Goal: Task Accomplishment & Management: Use online tool/utility

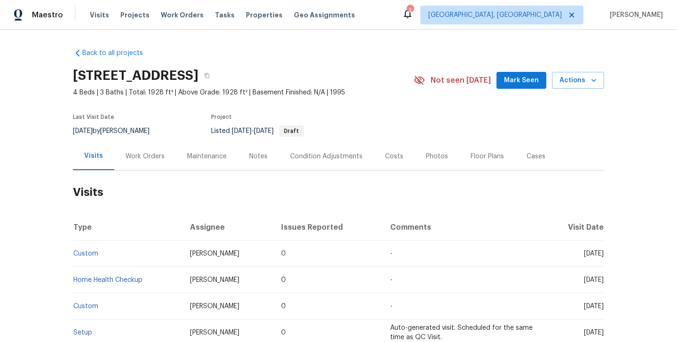
click at [162, 158] on div "Work Orders" at bounding box center [144, 156] width 39 height 9
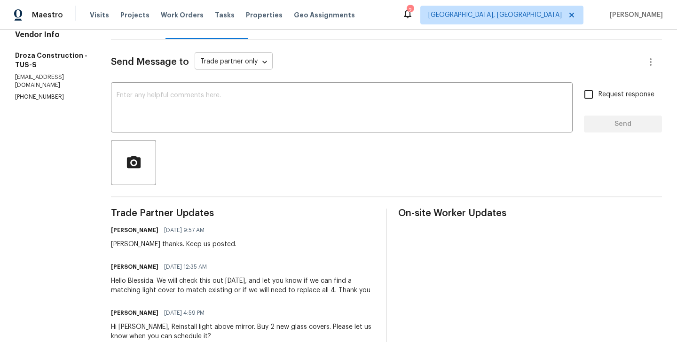
scroll to position [111, 0]
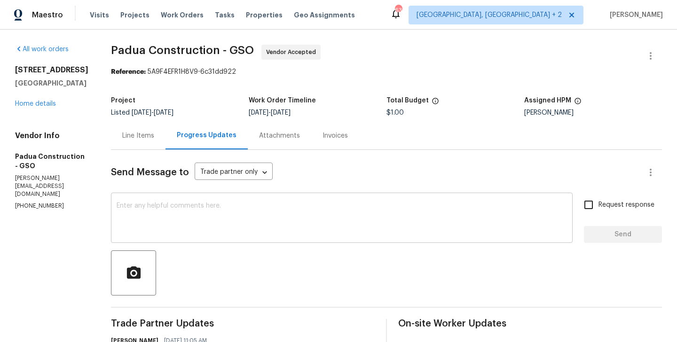
click at [204, 223] on textarea at bounding box center [342, 218] width 450 height 33
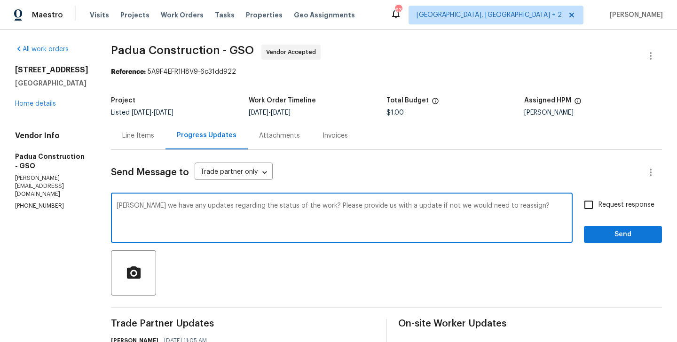
type textarea "Juan Do we have any updates regarding the status of the work? Please provide us…"
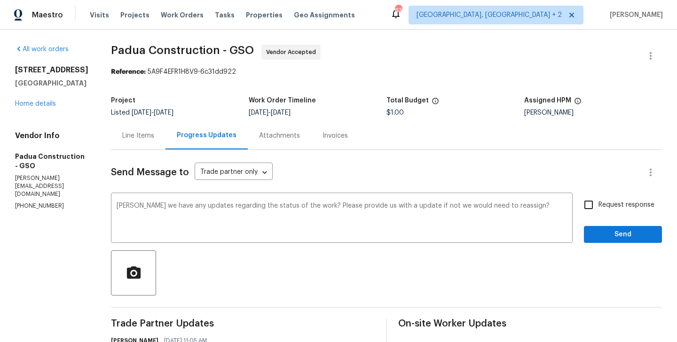
click at [621, 205] on span "Request response" at bounding box center [626, 205] width 56 height 10
click at [598, 205] on input "Request response" at bounding box center [588, 205] width 20 height 20
checkbox input "true"
click at [607, 233] on span "Send" at bounding box center [622, 235] width 63 height 12
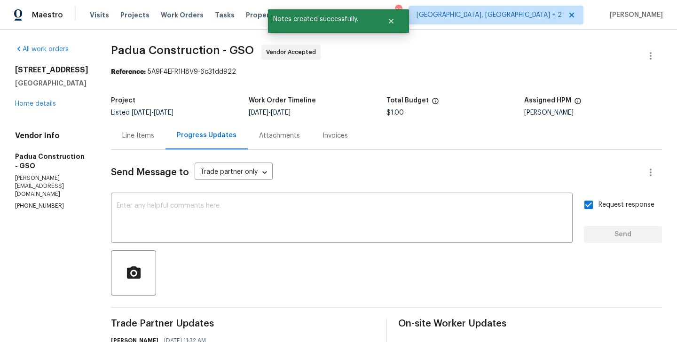
click at [51, 202] on div "Vendor Info Padua Construction - GSO juan@padcons.com (305) 319-1110" at bounding box center [51, 170] width 73 height 79
click at [44, 198] on p "juan@padcons.com" at bounding box center [51, 186] width 73 height 24
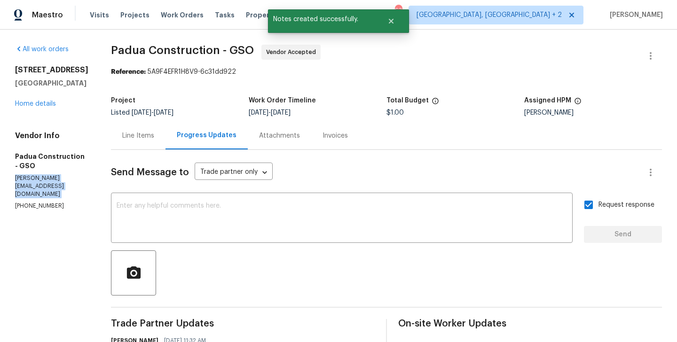
click at [44, 198] on p "juan@padcons.com" at bounding box center [51, 186] width 73 height 24
copy p "juan@padcons.com"
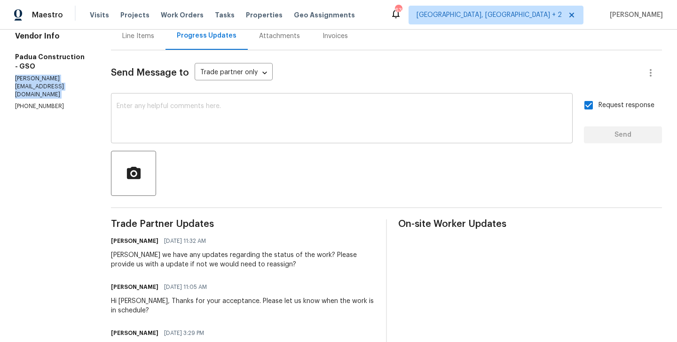
scroll to position [101, 0]
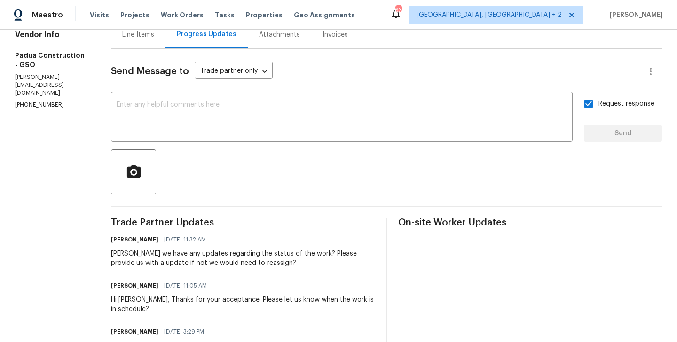
click at [197, 266] on div "Juan Do we have any updates regarding the status of the work? Please provide us…" at bounding box center [243, 258] width 264 height 19
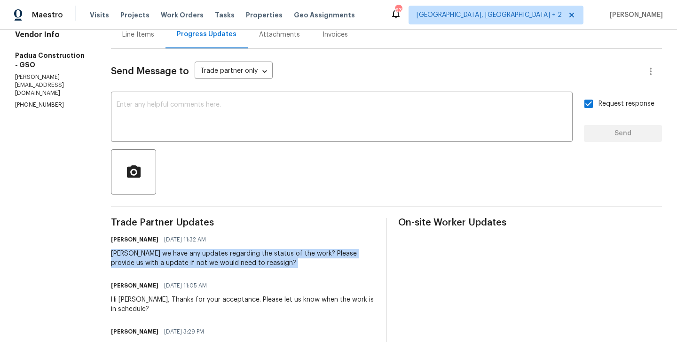
click at [197, 266] on div "Juan Do we have any updates regarding the status of the work? Please provide us…" at bounding box center [243, 258] width 264 height 19
copy div "Juan Do we have any updates regarding the status of the work? Please provide us…"
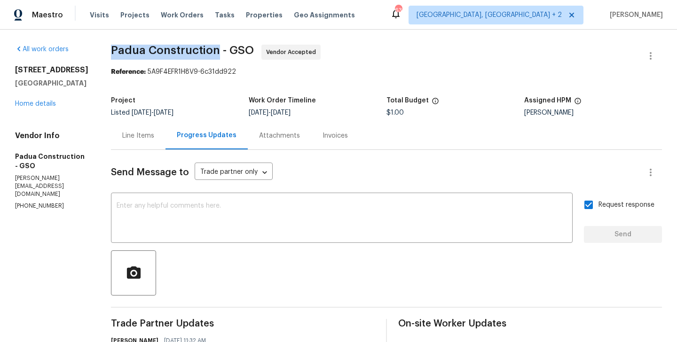
drag, startPoint x: 107, startPoint y: 48, endPoint x: 210, endPoint y: 54, distance: 103.0
click at [210, 54] on span "Padua Construction - GSO" at bounding box center [182, 50] width 143 height 11
copy span "Padua Construction"
click at [46, 107] on link "Home details" at bounding box center [35, 104] width 41 height 7
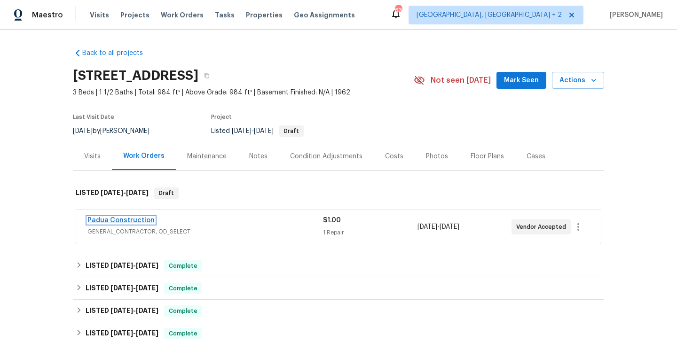
click at [127, 221] on link "Padua Construction" at bounding box center [120, 220] width 67 height 7
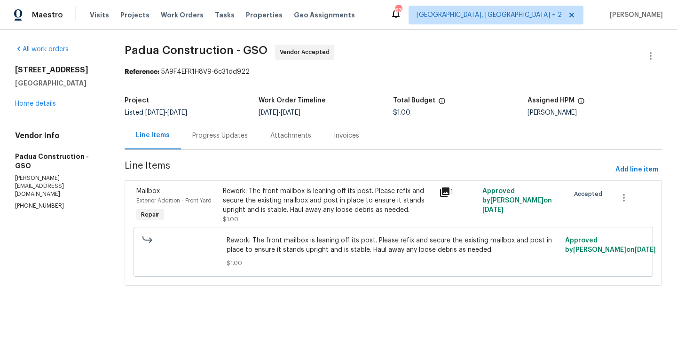
click at [222, 130] on div "Progress Updates" at bounding box center [220, 136] width 78 height 28
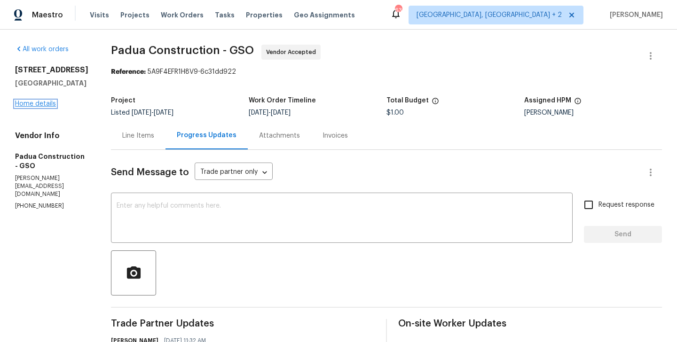
click at [42, 107] on link "Home details" at bounding box center [35, 104] width 41 height 7
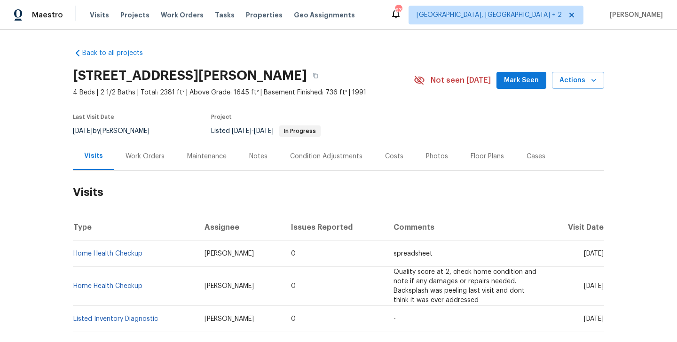
click at [153, 164] on div "Work Orders" at bounding box center [145, 156] width 62 height 28
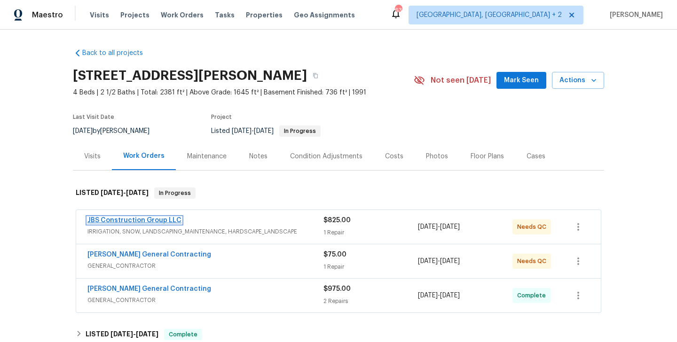
click at [166, 217] on link "JBS Construction Group LLC" at bounding box center [134, 220] width 94 height 7
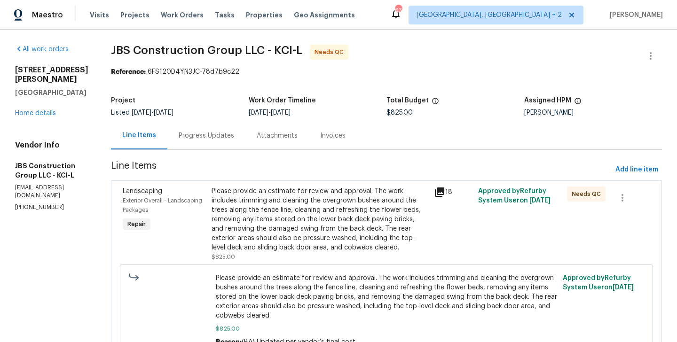
click at [214, 142] on div "Progress Updates" at bounding box center [206, 136] width 78 height 28
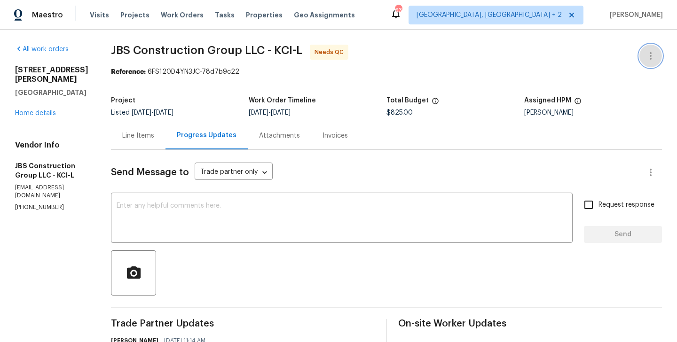
click at [653, 51] on icon "button" at bounding box center [650, 55] width 11 height 11
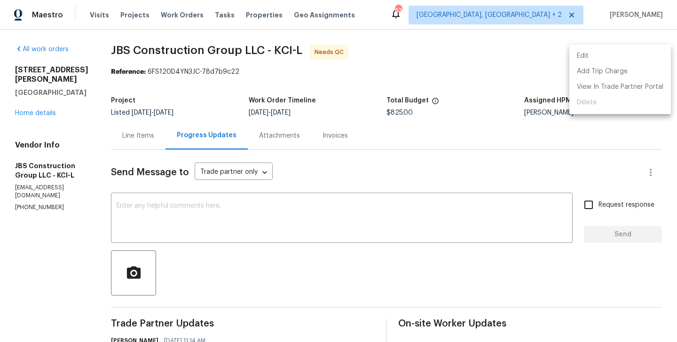
click at [625, 52] on li "Edit" at bounding box center [619, 56] width 101 height 16
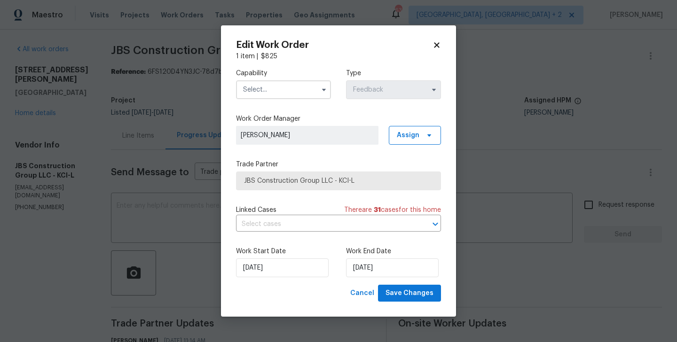
click at [168, 255] on body "Maestro Visits Projects Work Orders Tasks Properties Geo Assignments 63 Albuque…" at bounding box center [338, 171] width 677 height 342
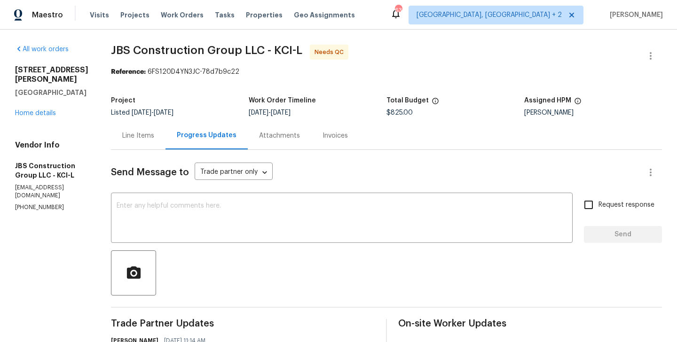
click at [154, 133] on div "Line Items" at bounding box center [138, 135] width 32 height 9
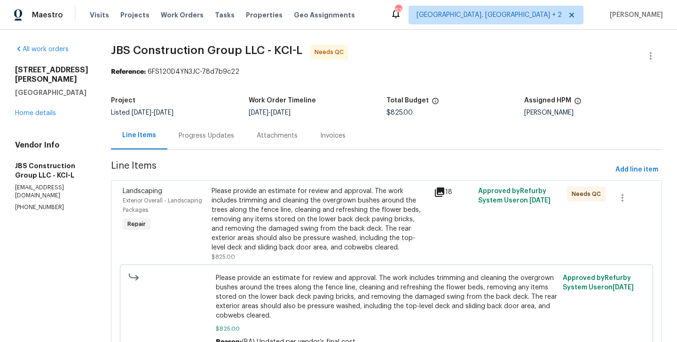
click at [326, 210] on div "Please provide an estimate for review and approval. The work includes trimming …" at bounding box center [319, 220] width 217 height 66
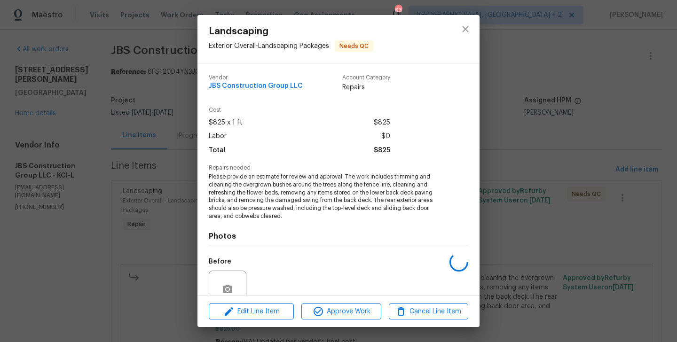
scroll to position [83, 0]
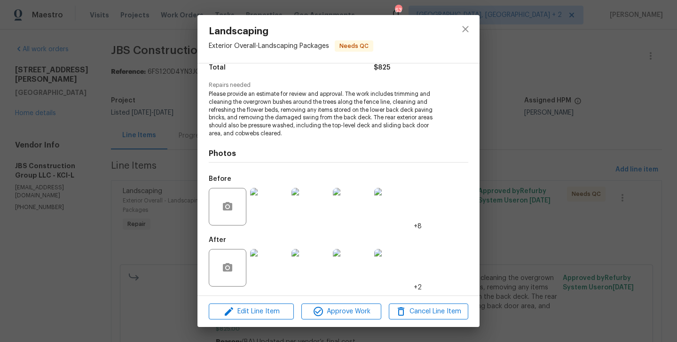
click at [142, 196] on div "Landscaping Exterior Overall - Landscaping Packages Needs QC Vendor JBS Constru…" at bounding box center [338, 171] width 677 height 342
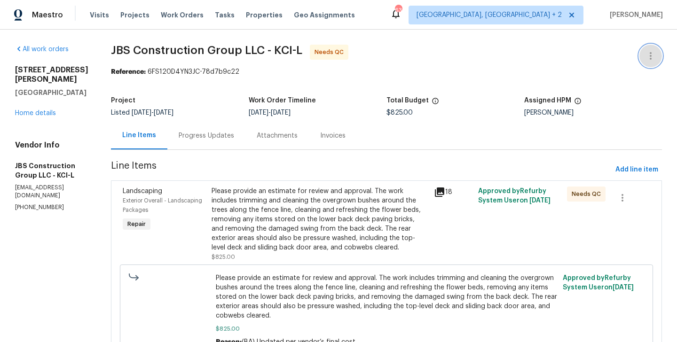
click at [651, 54] on icon "button" at bounding box center [650, 55] width 11 height 11
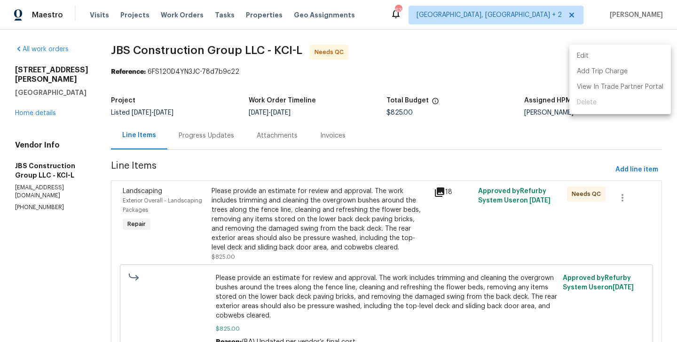
click at [637, 54] on li "Edit" at bounding box center [619, 56] width 101 height 16
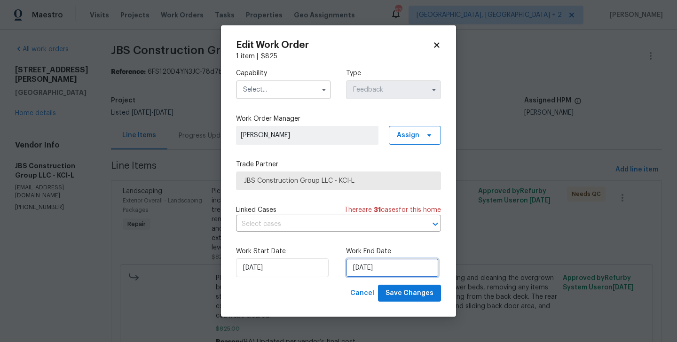
click at [381, 261] on input "12/09/2025" at bounding box center [392, 267] width 93 height 19
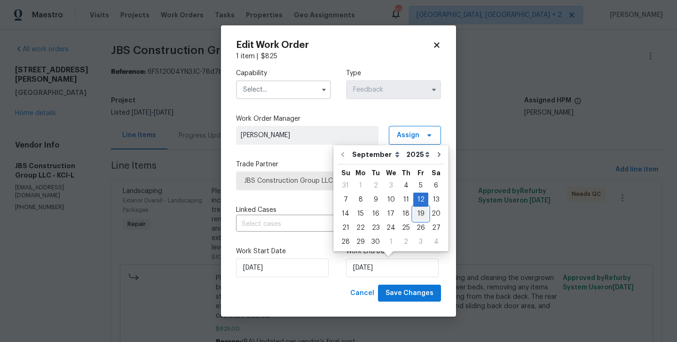
click at [417, 218] on div "19" at bounding box center [420, 213] width 15 height 13
type input "19/09/2025"
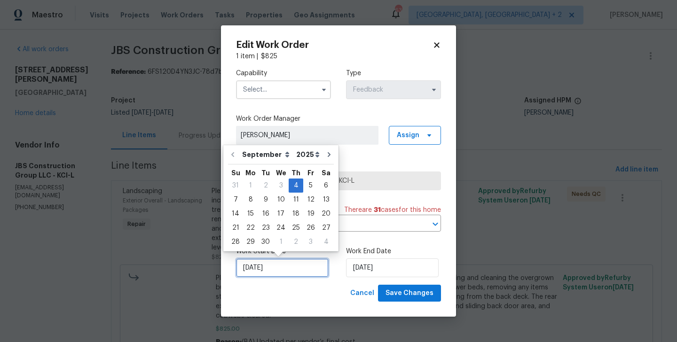
click at [295, 262] on input "04/09/2025" at bounding box center [282, 267] width 93 height 19
click at [274, 210] on div "17" at bounding box center [281, 213] width 16 height 13
type input "17/09/2025"
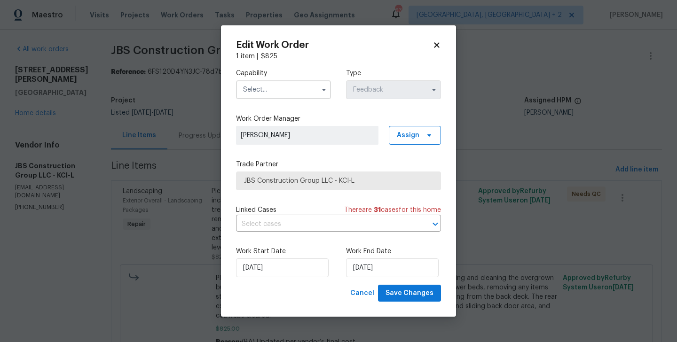
click at [256, 90] on input "text" at bounding box center [283, 89] width 95 height 19
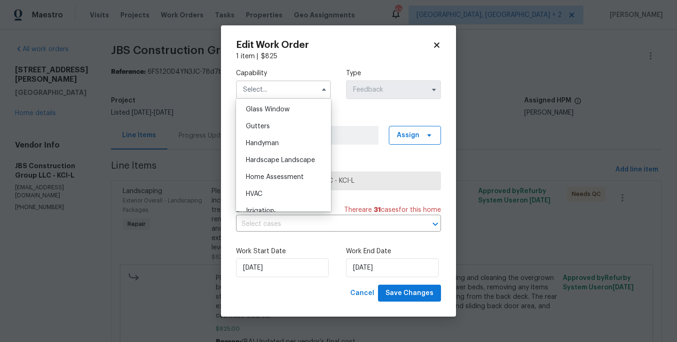
scroll to position [484, 0]
click at [258, 138] on div "Handyman" at bounding box center [283, 141] width 90 height 17
type input "Handyman"
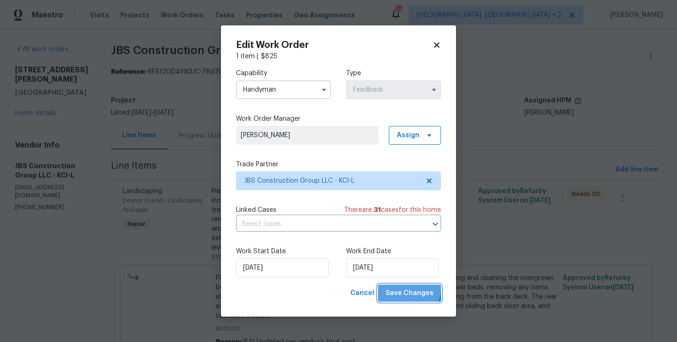
click at [407, 288] on span "Save Changes" at bounding box center [409, 294] width 48 height 12
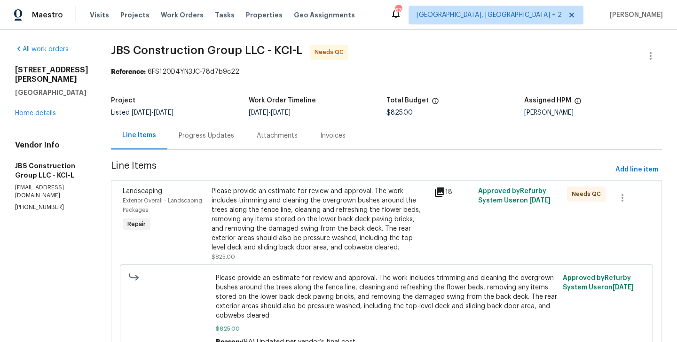
click at [245, 132] on div "Progress Updates" at bounding box center [206, 136] width 78 height 28
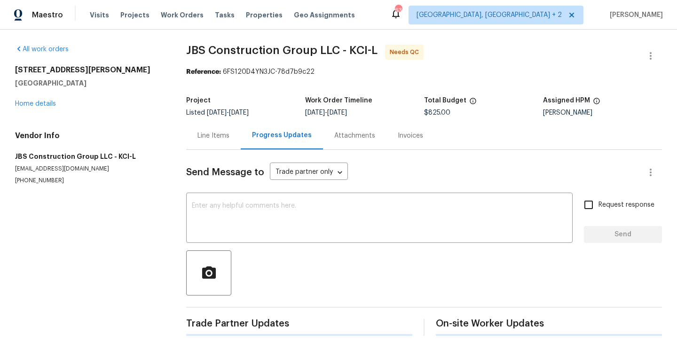
scroll to position [110, 0]
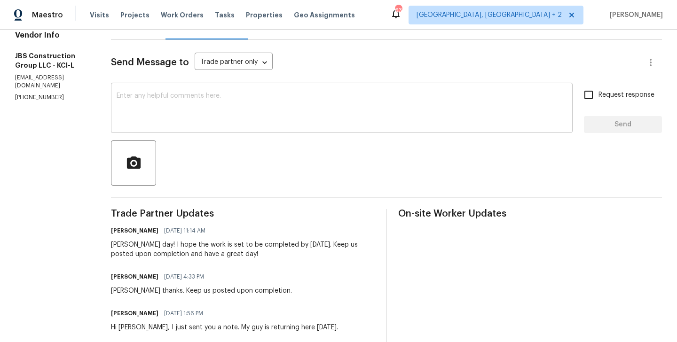
click at [241, 132] on div "x ​" at bounding box center [341, 109] width 461 height 48
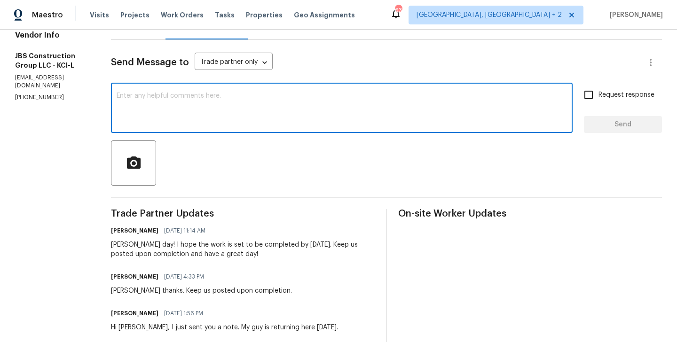
click at [241, 132] on div "x ​" at bounding box center [341, 109] width 461 height 48
type textarea "WO approved. Thanks"
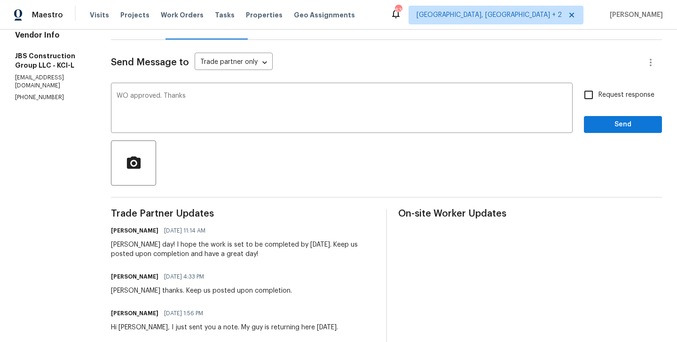
click at [607, 123] on span "Send" at bounding box center [622, 125] width 63 height 12
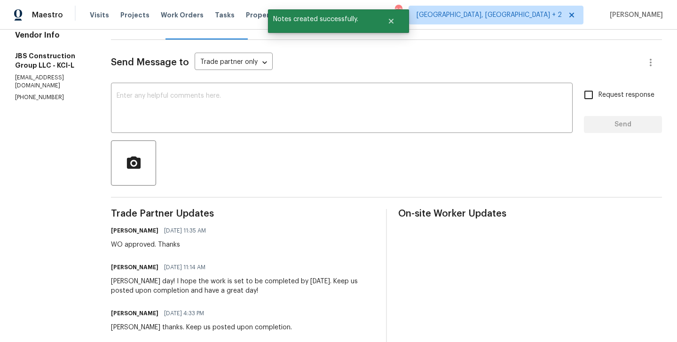
scroll to position [0, 0]
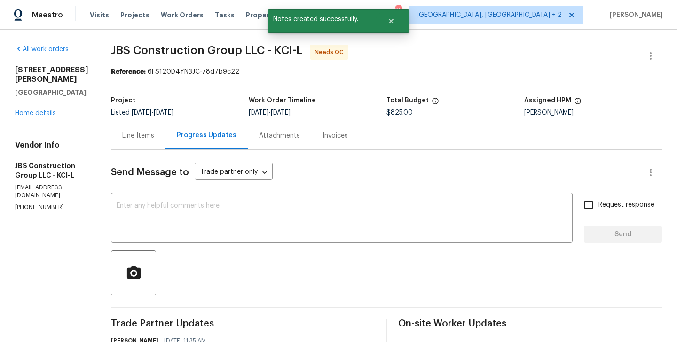
click at [165, 124] on div "Line Items" at bounding box center [138, 136] width 54 height 28
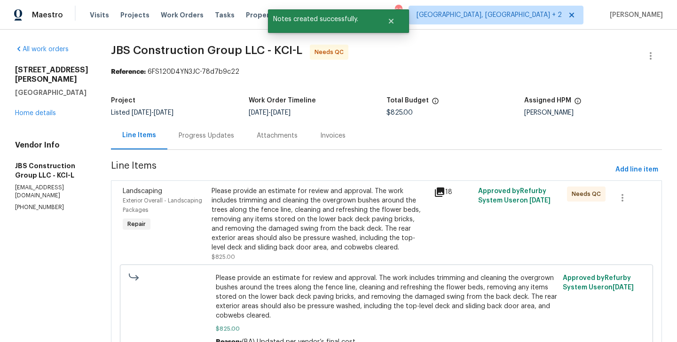
click at [304, 207] on div "Please provide an estimate for review and approval. The work includes trimming …" at bounding box center [319, 220] width 217 height 66
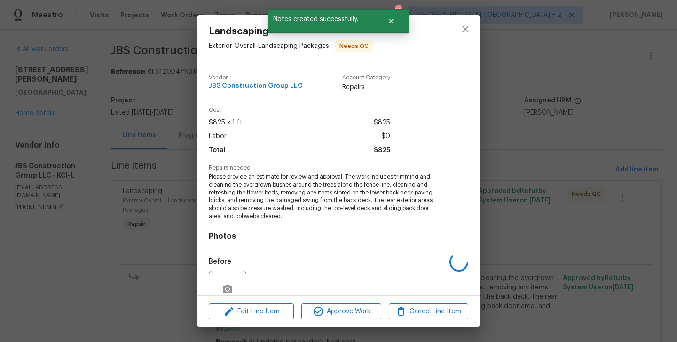
scroll to position [83, 0]
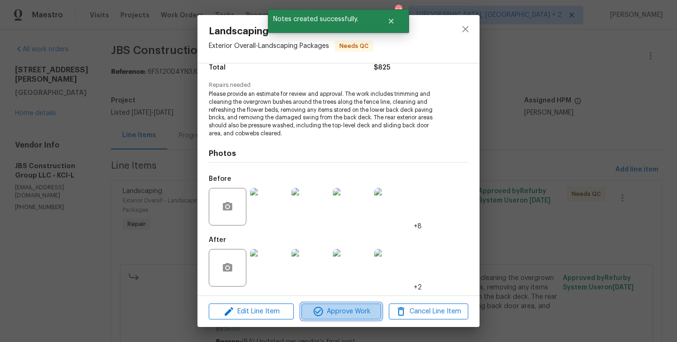
click at [344, 317] on button "Approve Work" at bounding box center [340, 311] width 79 height 16
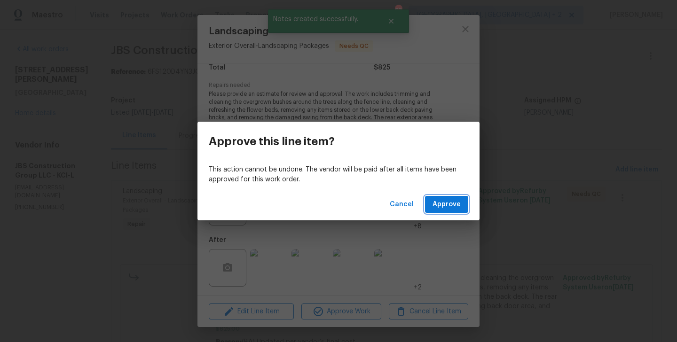
click at [445, 202] on span "Approve" at bounding box center [446, 205] width 28 height 12
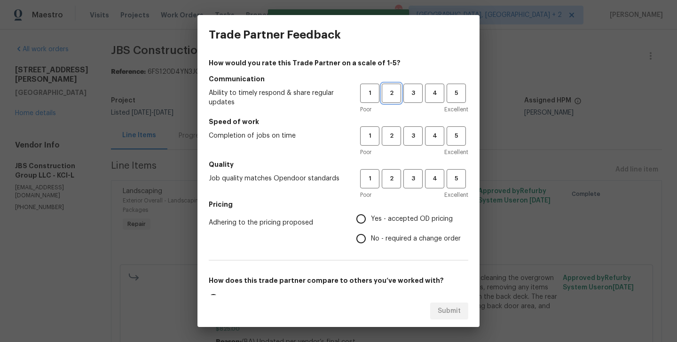
click at [390, 92] on span "2" at bounding box center [390, 93] width 17 height 11
click at [391, 136] on span "2" at bounding box center [390, 136] width 17 height 11
click at [393, 192] on div "Poor Excellent" at bounding box center [414, 194] width 108 height 9
click at [393, 187] on button "2" at bounding box center [390, 178] width 19 height 19
click at [393, 227] on label "Yes - accepted OD pricing" at bounding box center [405, 219] width 109 height 20
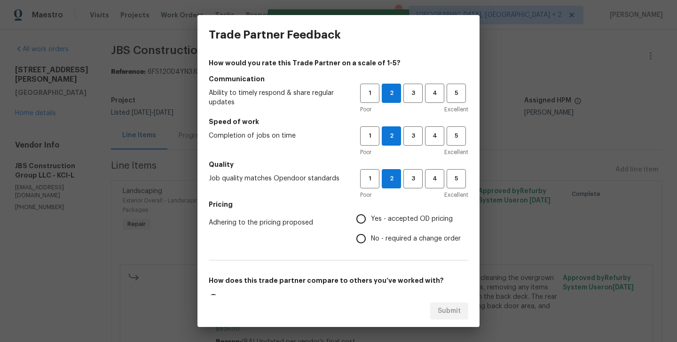
click at [371, 227] on input "Yes - accepted OD pricing" at bounding box center [361, 219] width 20 height 20
radio input "true"
click at [393, 241] on span "No - required a change order" at bounding box center [416, 239] width 90 height 10
click at [371, 241] on input "No - required a change order" at bounding box center [361, 239] width 20 height 20
radio input "true"
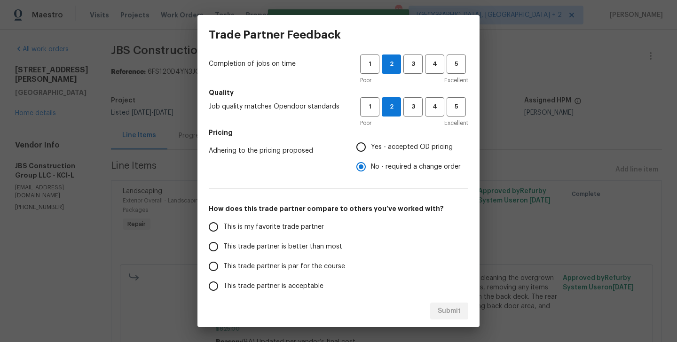
scroll to position [72, 0]
click at [314, 240] on label "This trade partner is better than most" at bounding box center [277, 246] width 148 height 20
click at [223, 240] on input "This trade partner is better than most" at bounding box center [213, 246] width 20 height 20
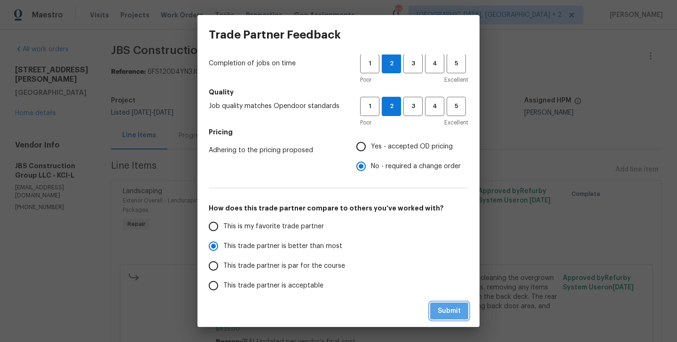
click at [436, 312] on button "Submit" at bounding box center [449, 311] width 38 height 17
radio input "true"
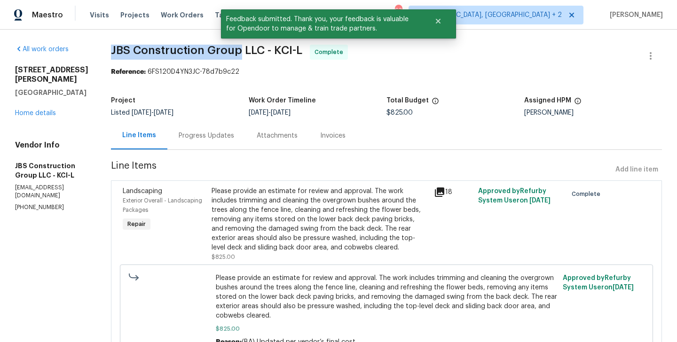
drag, startPoint x: 133, startPoint y: 51, endPoint x: 266, endPoint y: 51, distance: 133.0
click at [266, 51] on div "All work orders 15416 Floyd St Overland Park, KS 66223 Home details Vendor Info…" at bounding box center [338, 210] width 677 height 361
copy span "JBS Construction Group"
click at [45, 109] on div "All work orders 15416 Floyd St Overland Park, KS 66223 Home details Vendor Info…" at bounding box center [51, 128] width 73 height 167
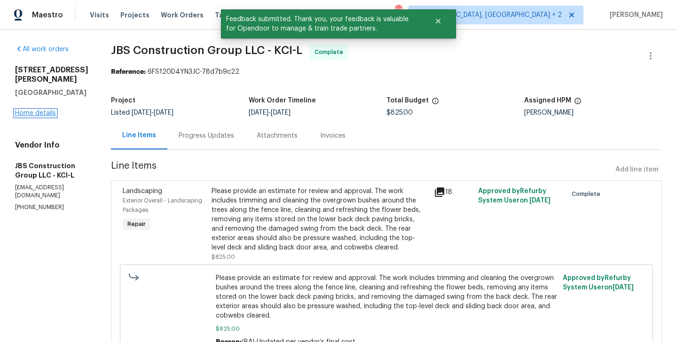
click at [38, 110] on link "Home details" at bounding box center [35, 113] width 41 height 7
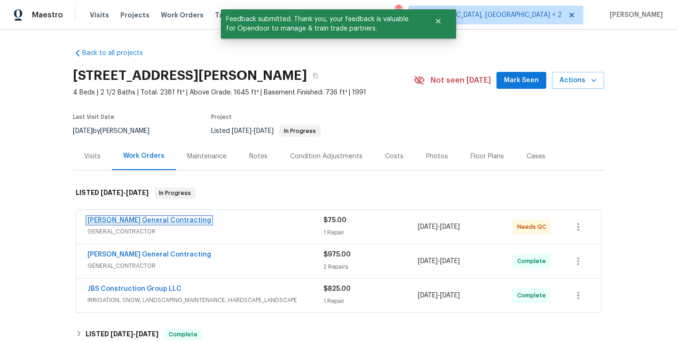
click at [174, 220] on link "Nicholson General Contracting" at bounding box center [149, 220] width 124 height 7
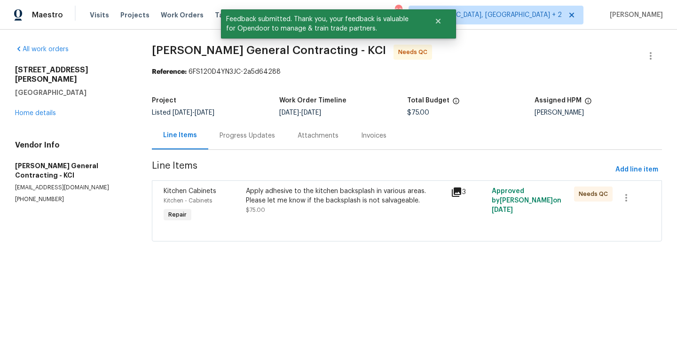
click at [250, 133] on div "Progress Updates" at bounding box center [246, 135] width 55 height 9
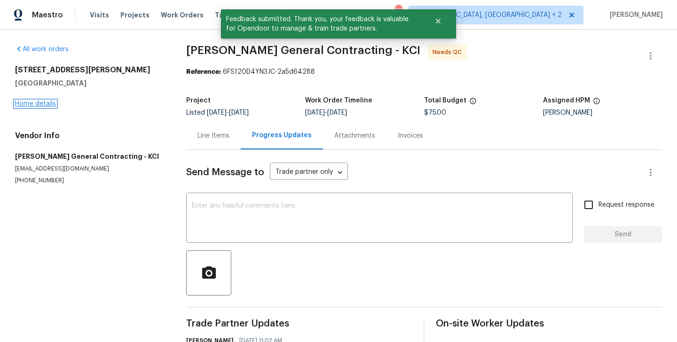
click at [46, 101] on link "Home details" at bounding box center [35, 104] width 41 height 7
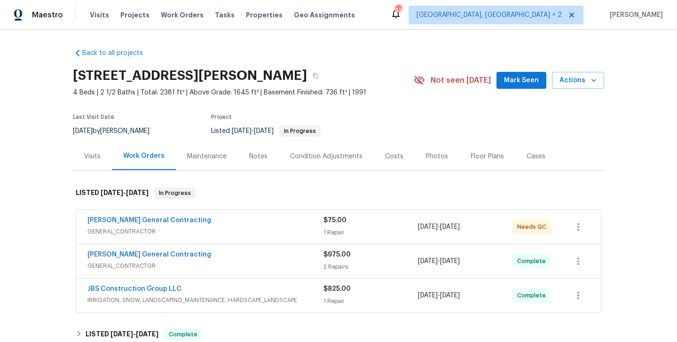
click at [210, 221] on div "Nicholson General Contracting" at bounding box center [205, 221] width 236 height 11
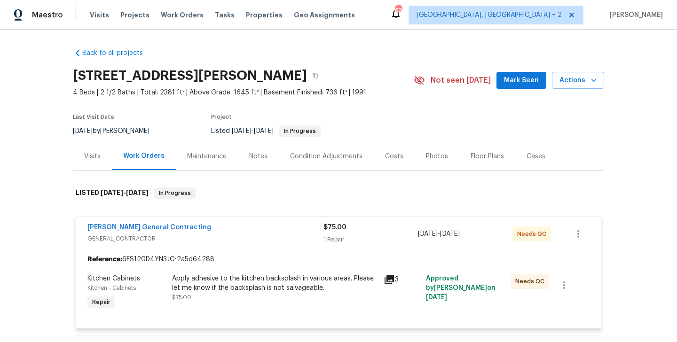
click at [208, 224] on div "Nicholson General Contracting" at bounding box center [205, 228] width 236 height 11
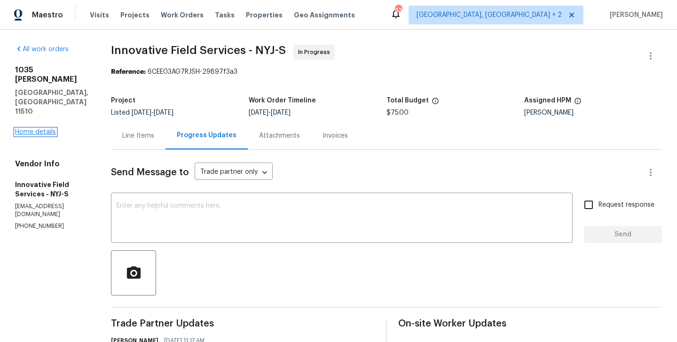
click at [28, 129] on link "Home details" at bounding box center [35, 132] width 41 height 7
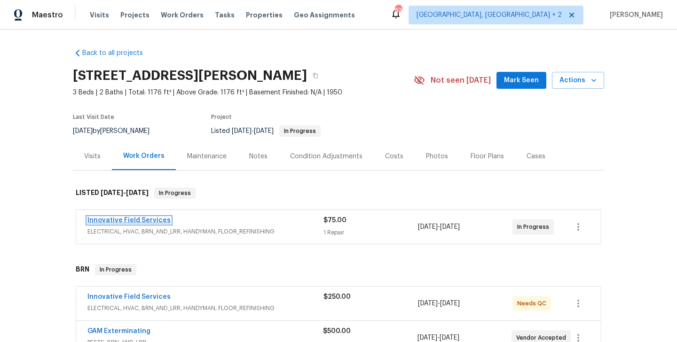
click at [164, 219] on link "Innovative Field Services" at bounding box center [128, 220] width 83 height 7
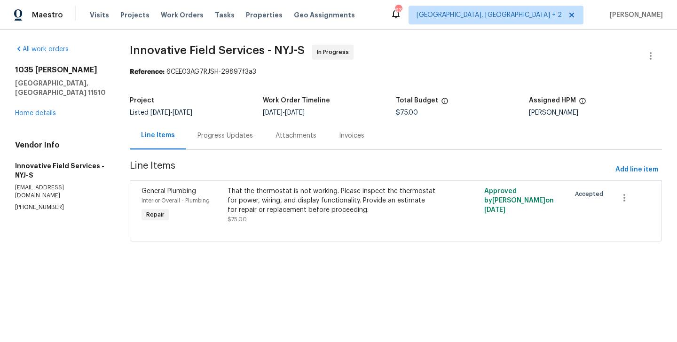
click at [242, 131] on div "Progress Updates" at bounding box center [224, 135] width 55 height 9
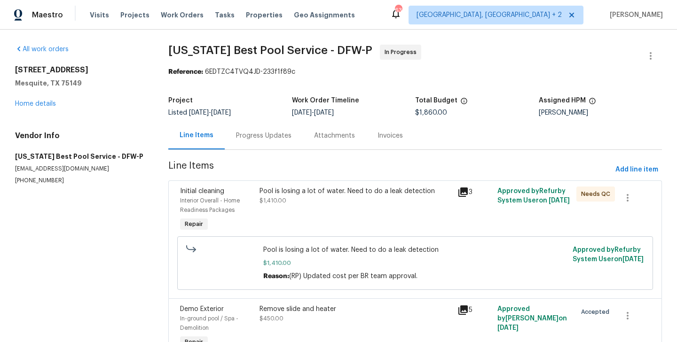
click at [265, 143] on div "Progress Updates" at bounding box center [264, 136] width 78 height 28
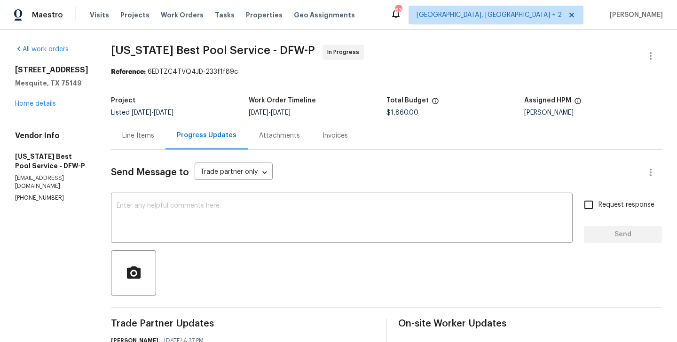
click at [119, 142] on div "Line Items" at bounding box center [138, 136] width 54 height 28
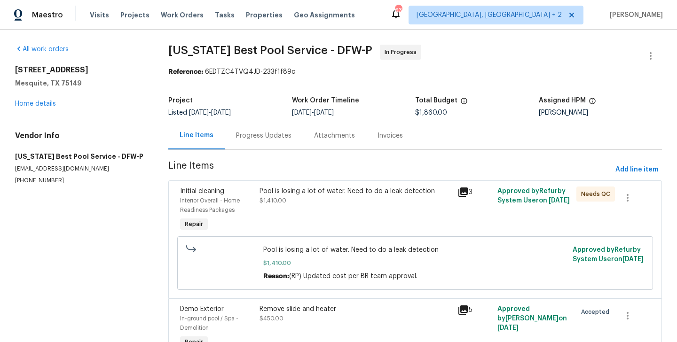
scroll to position [54, 0]
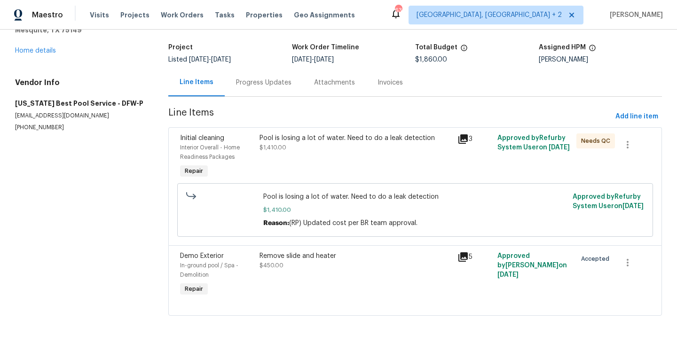
click at [271, 93] on div "Progress Updates" at bounding box center [264, 83] width 78 height 28
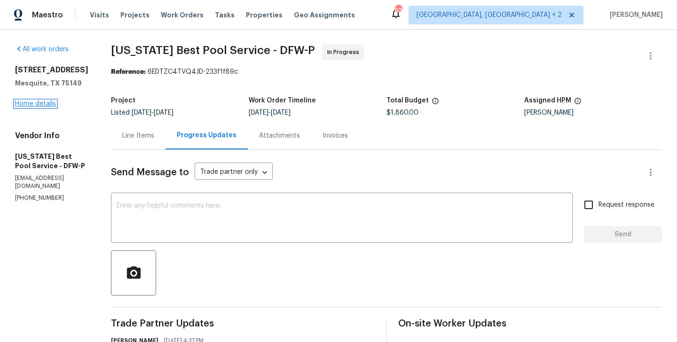
click at [34, 107] on link "Home details" at bounding box center [35, 104] width 41 height 7
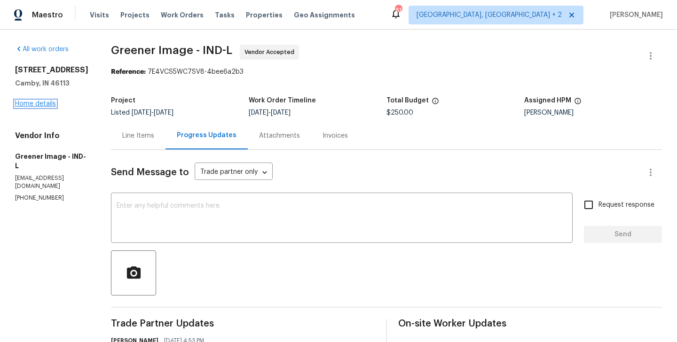
click at [47, 107] on link "Home details" at bounding box center [35, 104] width 41 height 7
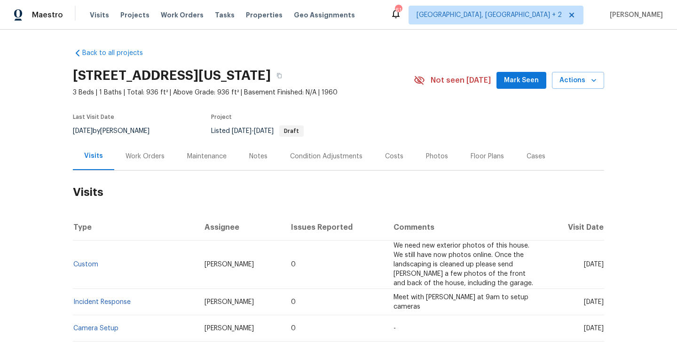
click at [165, 159] on div "Work Orders" at bounding box center [145, 156] width 62 height 28
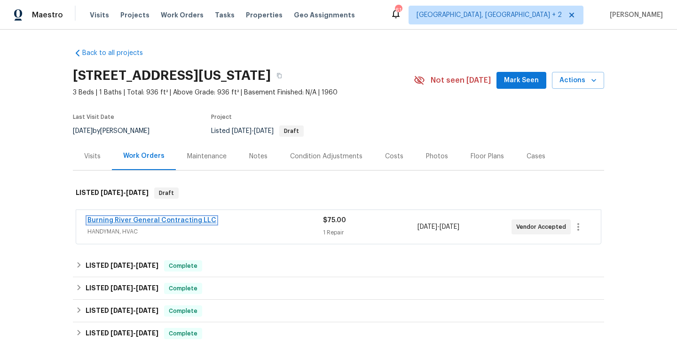
click at [191, 220] on link "Burning River General Contracting LLC" at bounding box center [151, 220] width 129 height 7
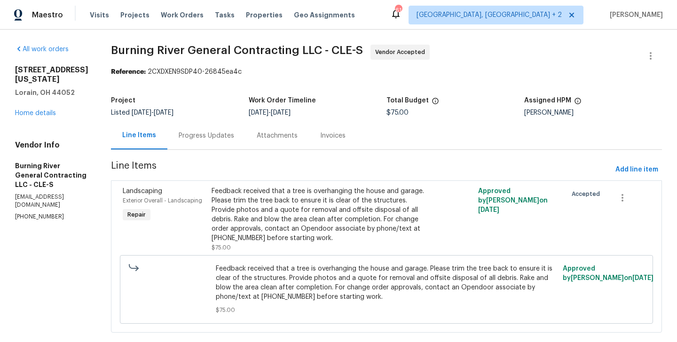
click at [217, 133] on div "Progress Updates" at bounding box center [206, 135] width 55 height 9
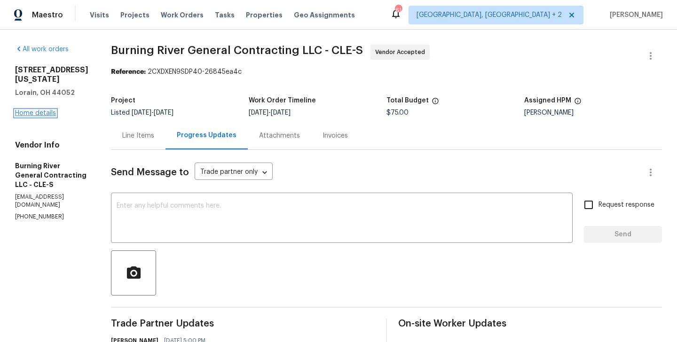
click at [43, 110] on link "Home details" at bounding box center [35, 113] width 41 height 7
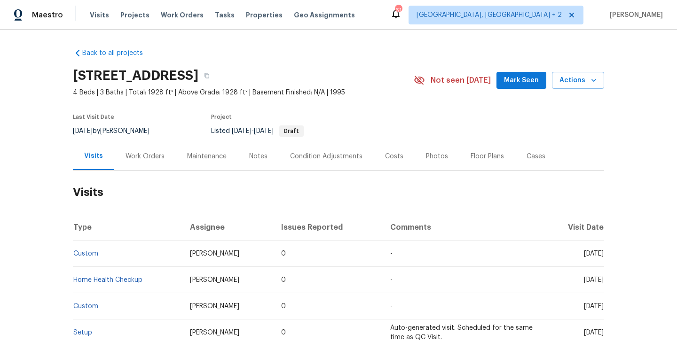
click at [138, 155] on div "Work Orders" at bounding box center [144, 156] width 39 height 9
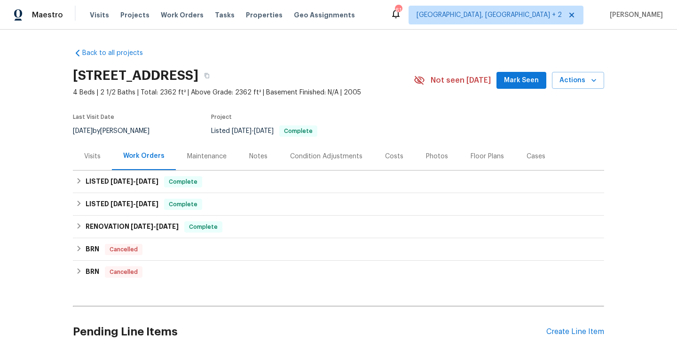
scroll to position [85, 0]
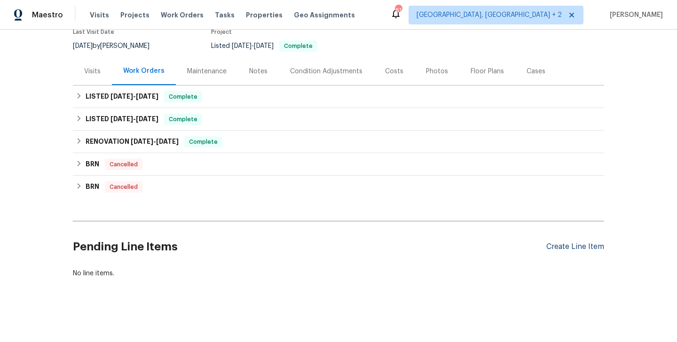
click at [566, 244] on div "Create Line Item" at bounding box center [575, 246] width 58 height 9
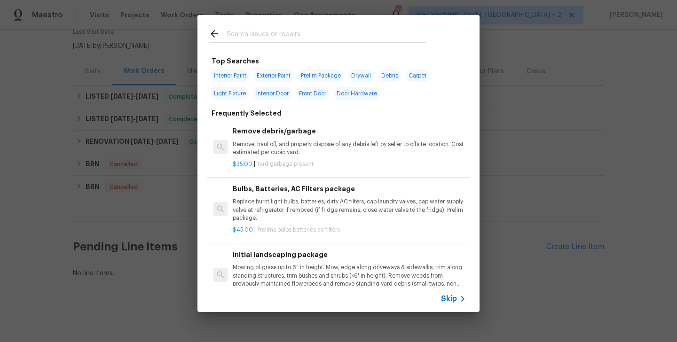
click at [451, 298] on span "Skip" at bounding box center [449, 298] width 16 height 9
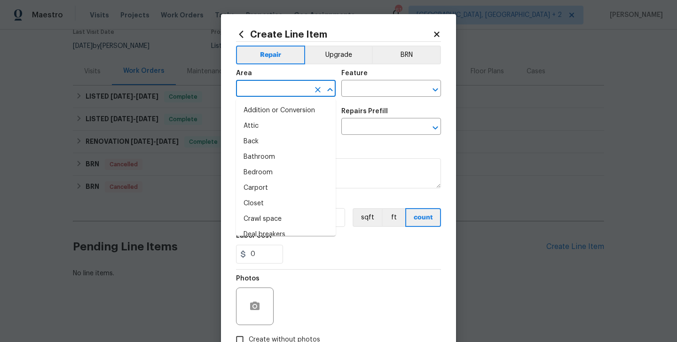
click at [261, 83] on input "text" at bounding box center [272, 89] width 73 height 15
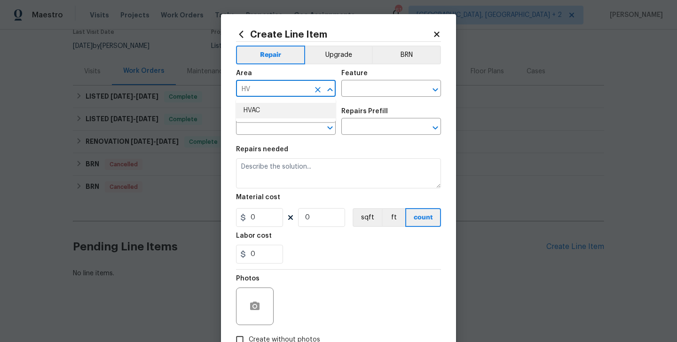
click at [271, 108] on li "HVAC" at bounding box center [286, 111] width 100 height 16
type input "HVAC"
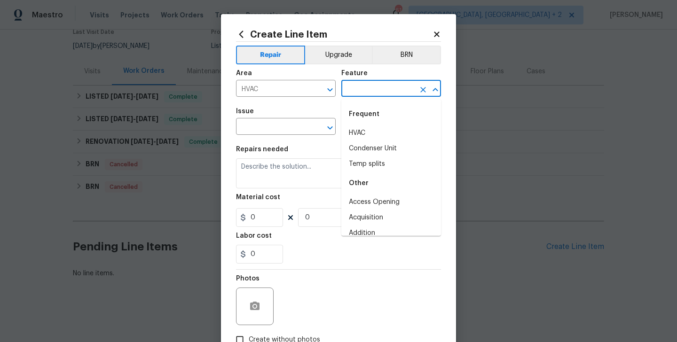
click at [358, 90] on input "text" at bounding box center [377, 89] width 73 height 15
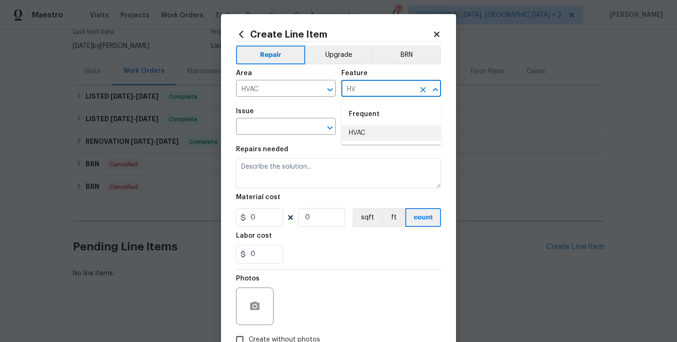
click at [361, 127] on li "HVAC" at bounding box center [391, 133] width 100 height 16
type input "HVAC"
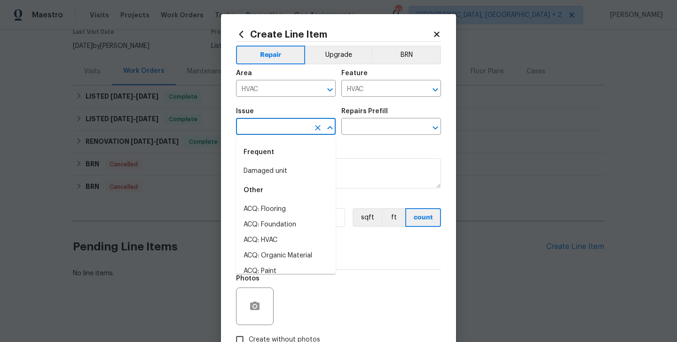
click at [263, 134] on input "text" at bounding box center [272, 127] width 73 height 15
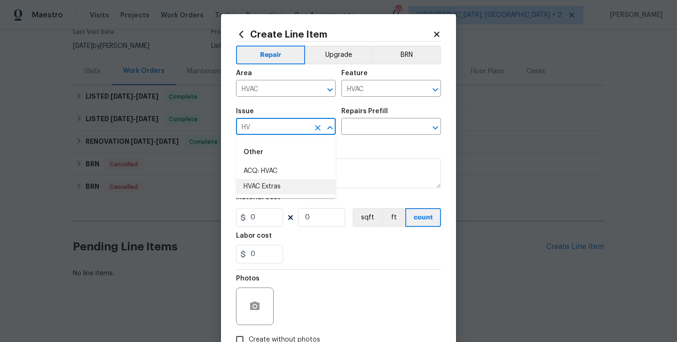
click at [276, 179] on li "HVAC Extras" at bounding box center [286, 187] width 100 height 16
type input "HVAC Extras"
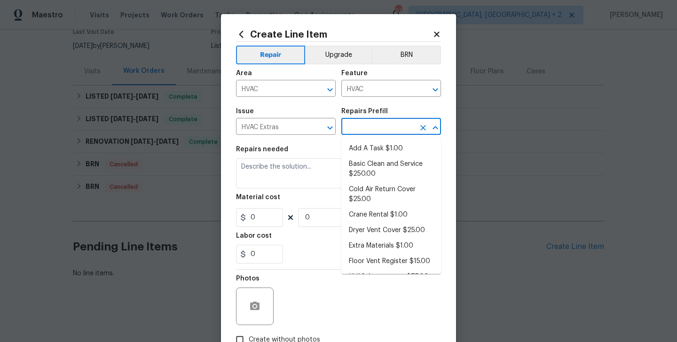
click at [375, 123] on input "text" at bounding box center [377, 127] width 73 height 15
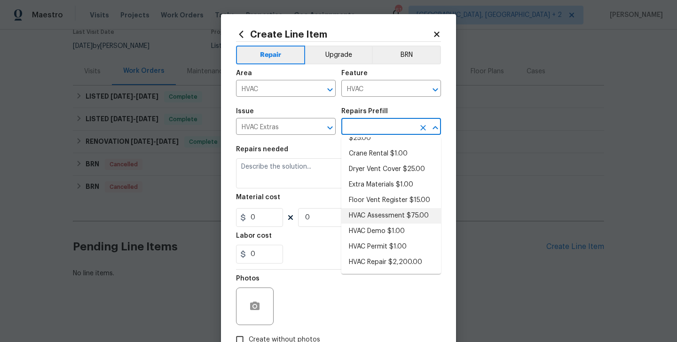
click at [401, 213] on li "HVAC Assessment $75.00" at bounding box center [391, 216] width 100 height 16
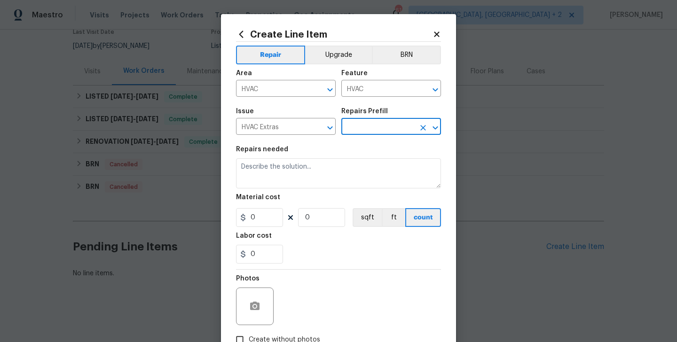
type input "HVAC Assessment $75.00"
type textarea "HVAC not working properly. Inspect system and diagnose problem."
type input "75"
type input "1"
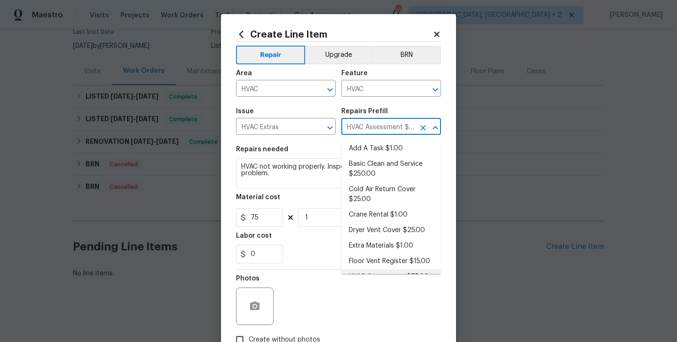
scroll to position [11, 0]
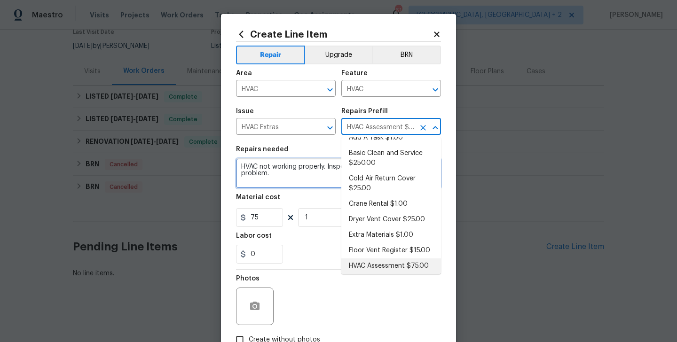
click at [264, 177] on textarea "HVAC not working properly. Inspect system and diagnose problem." at bounding box center [338, 173] width 205 height 30
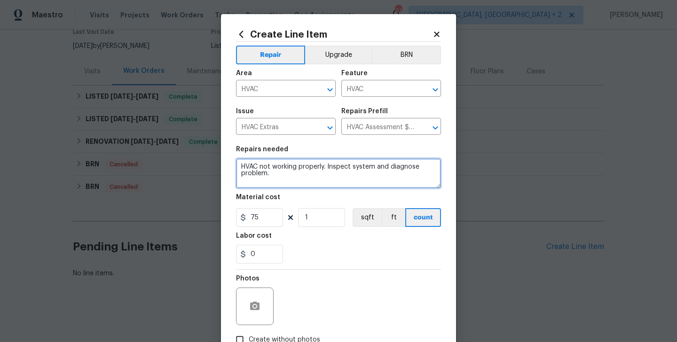
click at [264, 177] on textarea "HVAC not working properly. Inspect system and diagnose problem." at bounding box center [338, 173] width 205 height 30
paste textarea "Feedback received that the AC is not working and one thermostat says replace ba…"
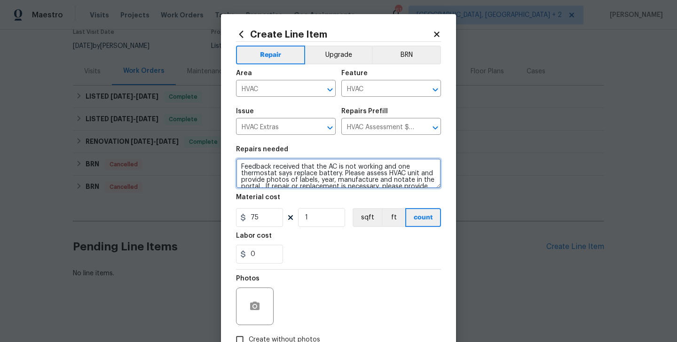
scroll to position [15, 0]
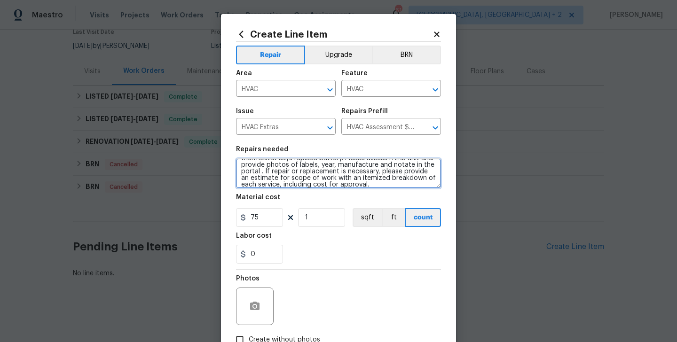
type textarea "Feedback received that the AC is not working and one thermostat says replace ba…"
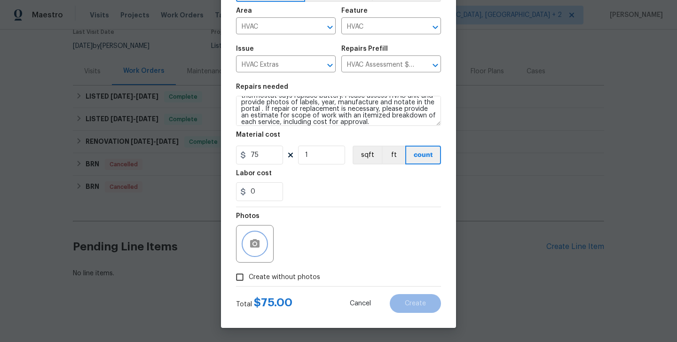
click at [259, 242] on icon "button" at bounding box center [254, 243] width 9 height 8
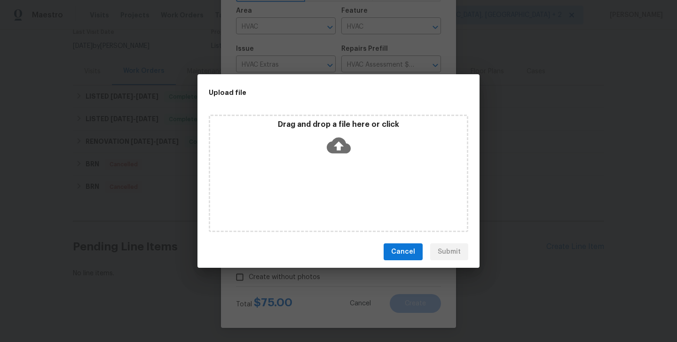
click at [335, 144] on icon at bounding box center [339, 145] width 24 height 24
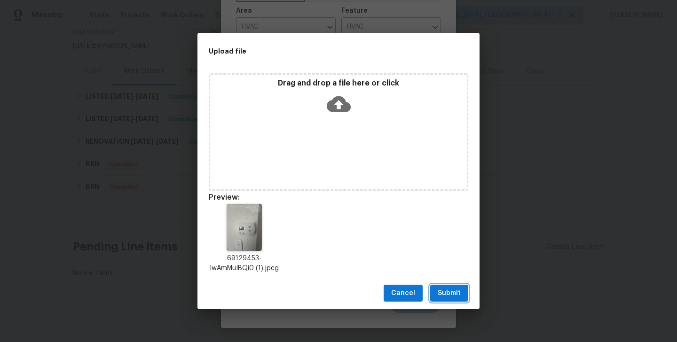
click at [450, 289] on span "Submit" at bounding box center [448, 294] width 23 height 12
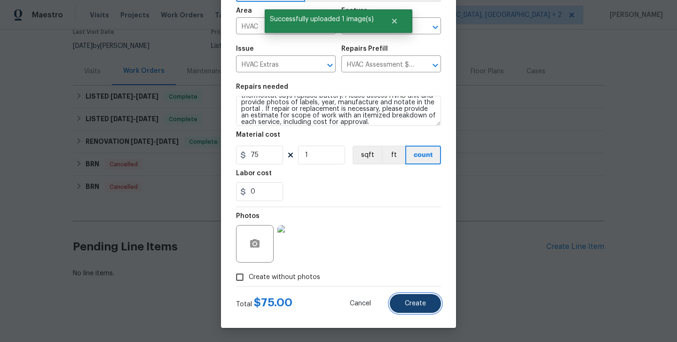
click at [423, 309] on button "Create" at bounding box center [414, 303] width 51 height 19
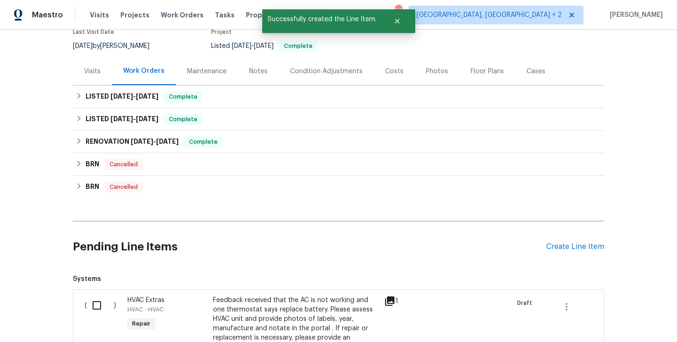
scroll to position [258, 0]
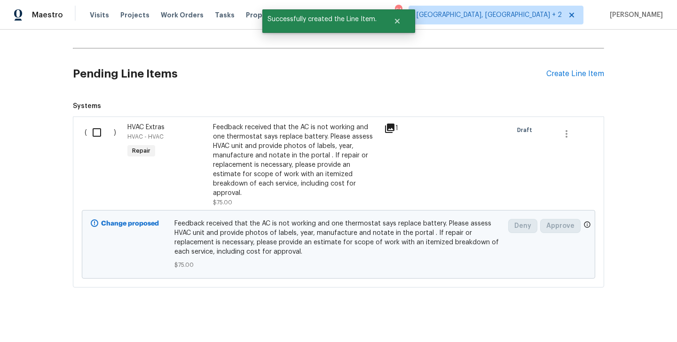
click at [97, 137] on input "checkbox" at bounding box center [100, 133] width 27 height 20
checkbox input "true"
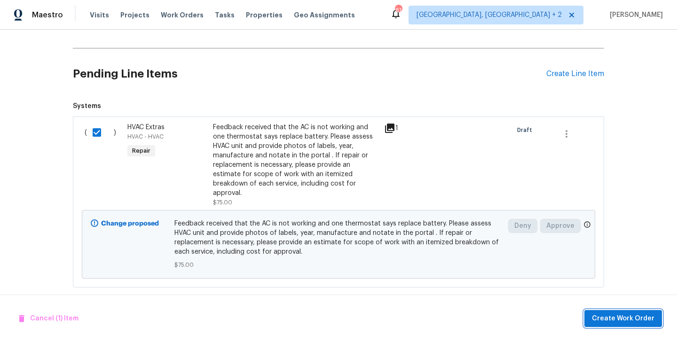
click at [609, 315] on span "Create Work Order" at bounding box center [622, 319] width 62 height 12
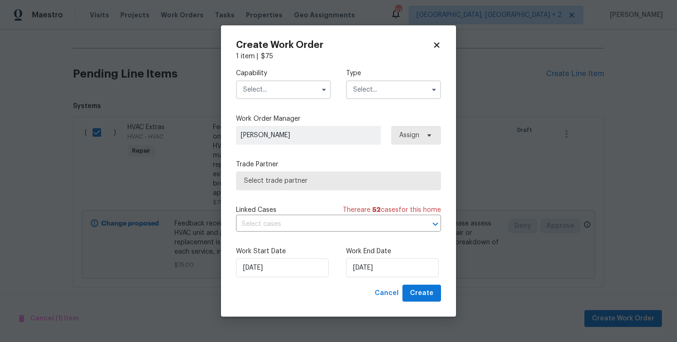
click at [285, 93] on input "text" at bounding box center [283, 89] width 95 height 19
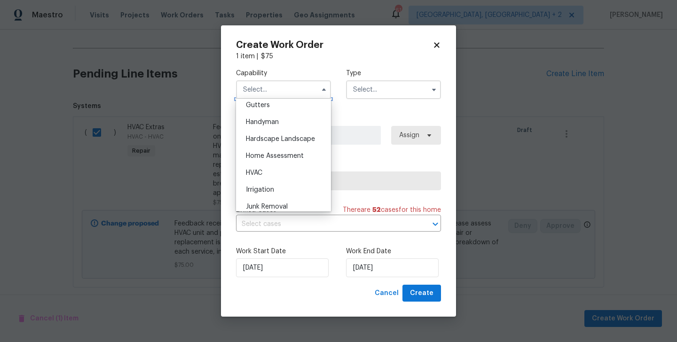
scroll to position [504, 0]
click at [268, 172] on div "HVAC" at bounding box center [283, 172] width 90 height 17
type input "HVAC"
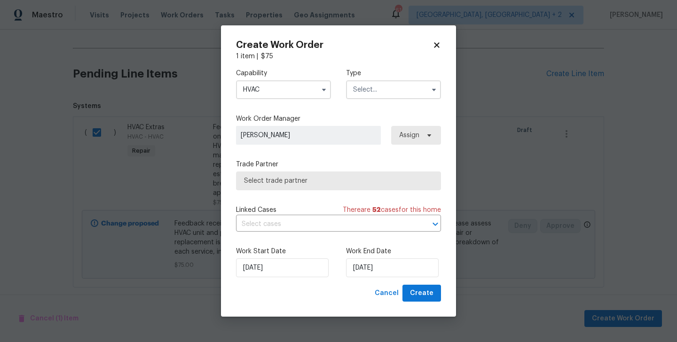
click at [370, 92] on input "text" at bounding box center [393, 89] width 95 height 19
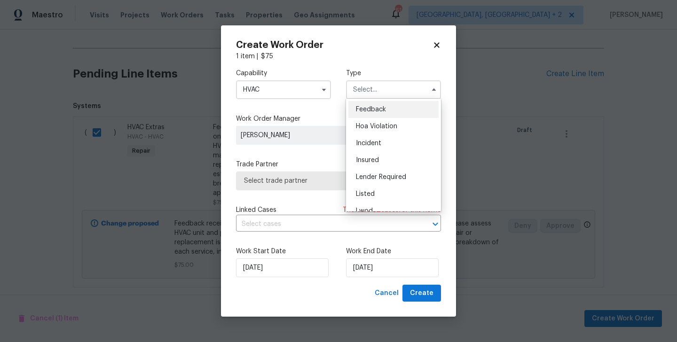
click at [390, 114] on div "Feedback" at bounding box center [393, 109] width 90 height 17
type input "Feedback"
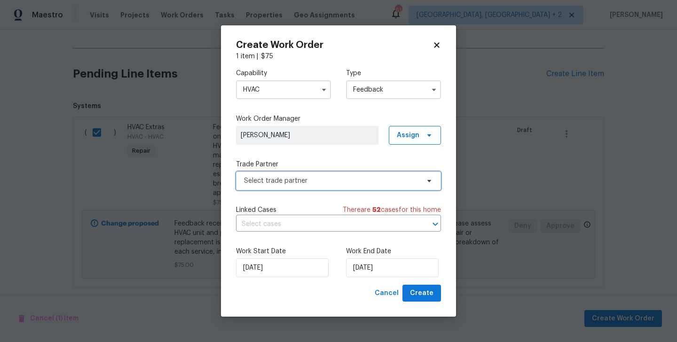
click at [264, 177] on span "Select trade partner" at bounding box center [331, 180] width 175 height 9
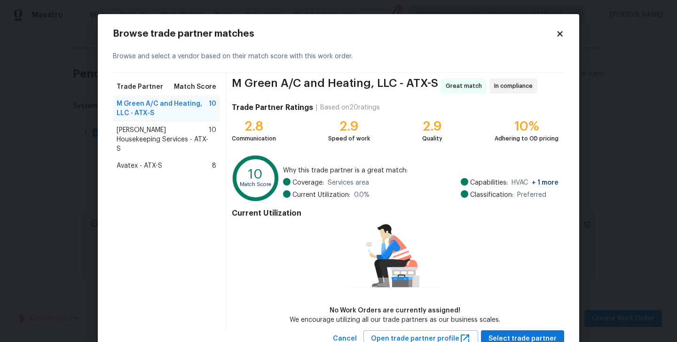
click at [151, 134] on span "Arelis Housekeeping Services - ATX-S" at bounding box center [163, 139] width 92 height 28
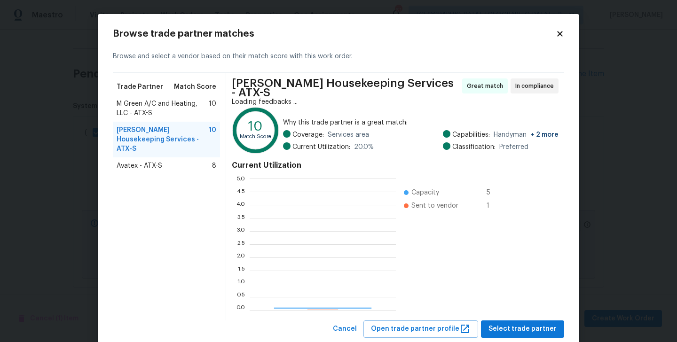
scroll to position [132, 146]
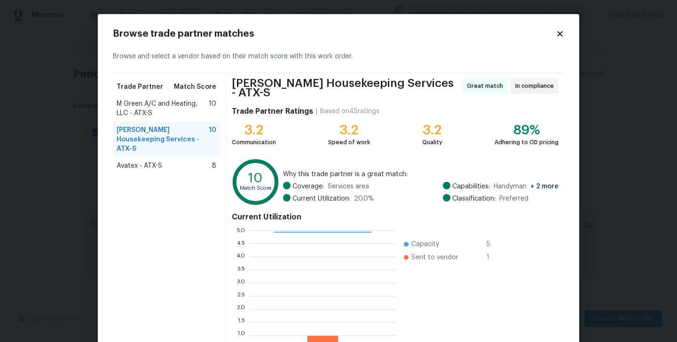
click at [153, 164] on div "Avatex - ATX-S 8" at bounding box center [166, 165] width 107 height 17
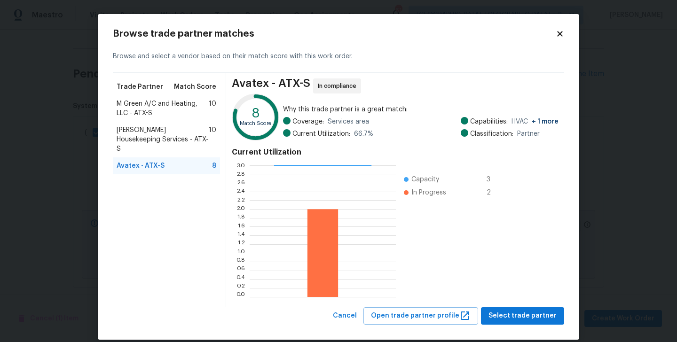
click at [147, 109] on span "M Green A/C and Heating, LLC - ATX-S" at bounding box center [163, 108] width 92 height 19
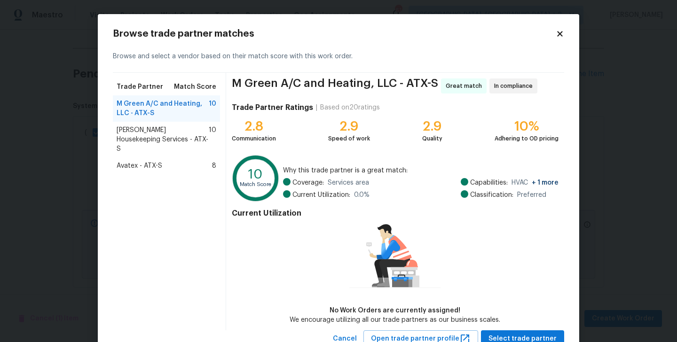
scroll to position [34, 0]
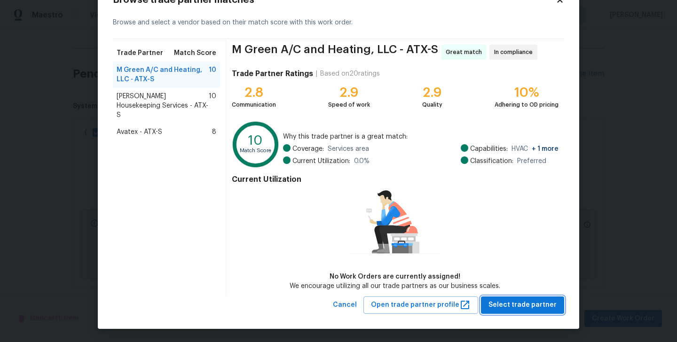
click at [537, 311] on button "Select trade partner" at bounding box center [522, 304] width 83 height 17
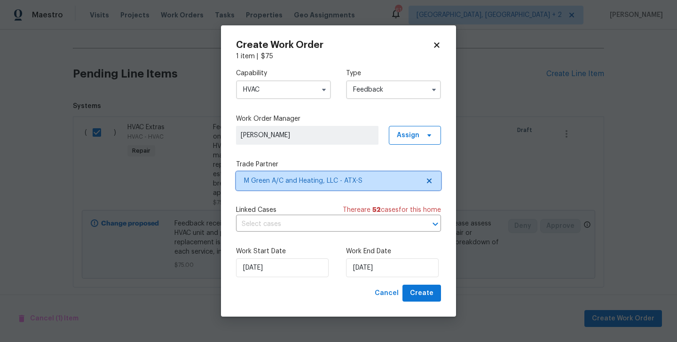
scroll to position [0, 0]
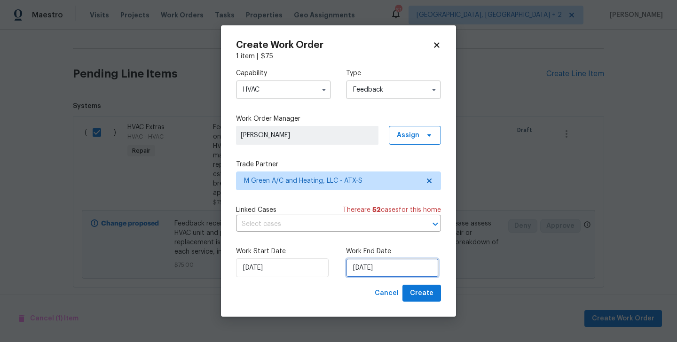
click at [368, 272] on input "19/09/2025" at bounding box center [392, 267] width 93 height 19
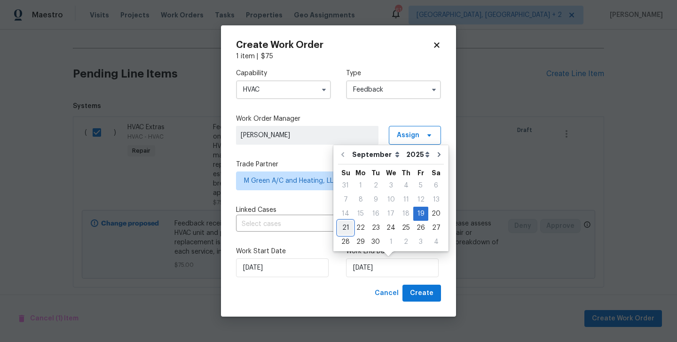
click at [345, 226] on div "21" at bounding box center [345, 227] width 15 height 13
type input "21/09/2025"
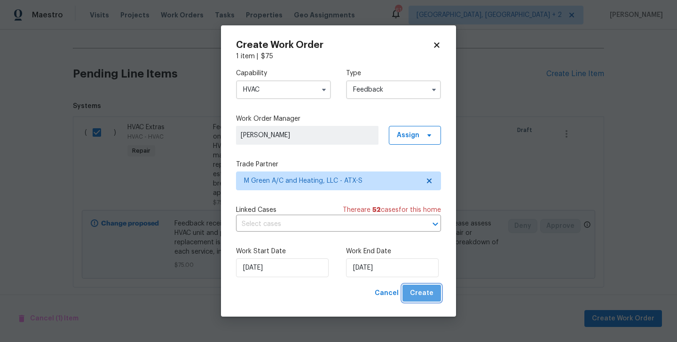
click at [428, 293] on span "Create" at bounding box center [421, 294] width 23 height 12
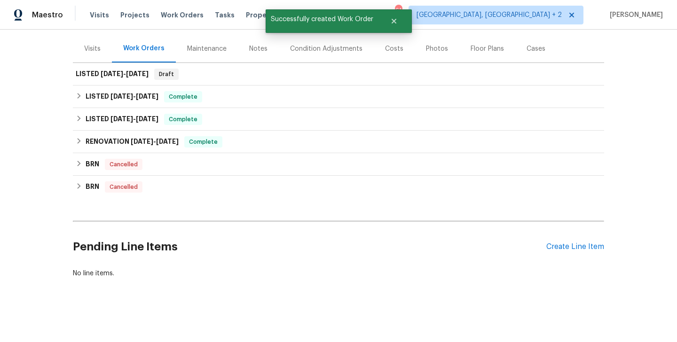
scroll to position [108, 0]
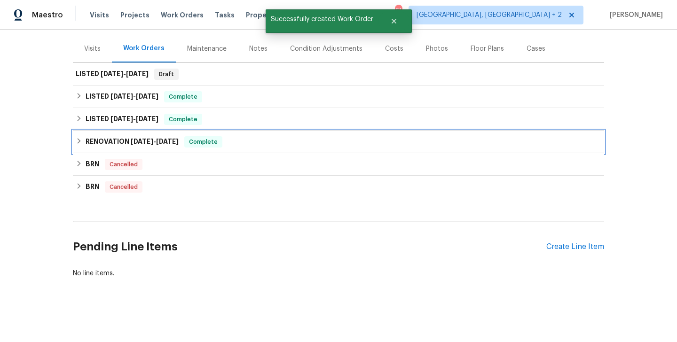
click at [327, 145] on div "RENOVATION 1/15/25 - 2/5/25 Complete" at bounding box center [338, 141] width 525 height 11
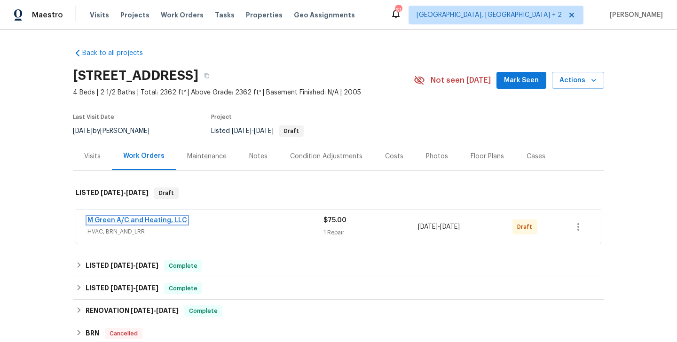
click at [163, 220] on link "M Green A/C and Heating, LLC" at bounding box center [137, 220] width 100 height 7
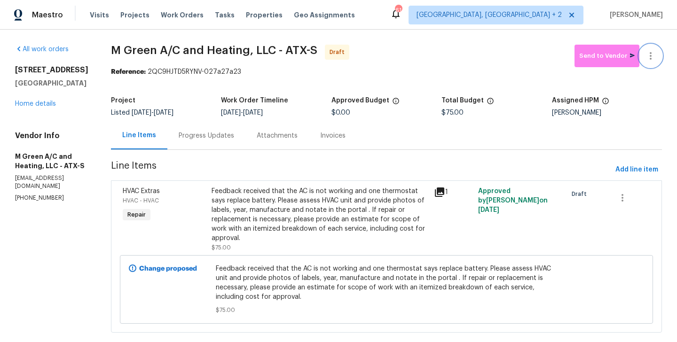
click at [656, 50] on button "button" at bounding box center [650, 56] width 23 height 23
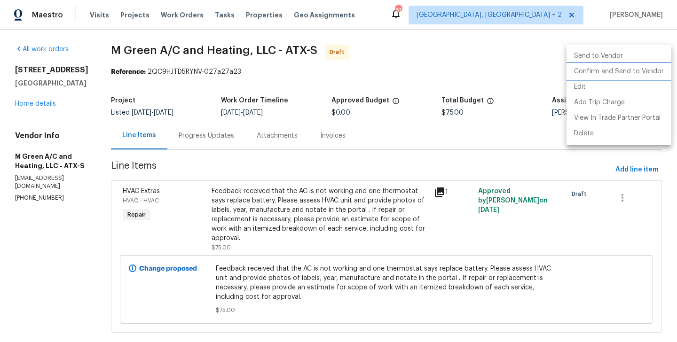
click at [652, 72] on li "Confirm and Send to Vendor" at bounding box center [618, 72] width 105 height 16
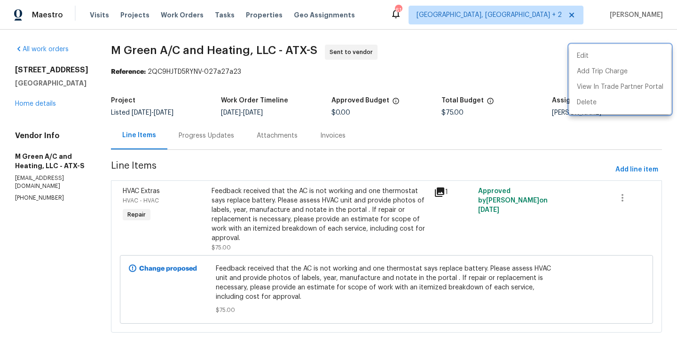
click at [254, 153] on div at bounding box center [338, 171] width 677 height 342
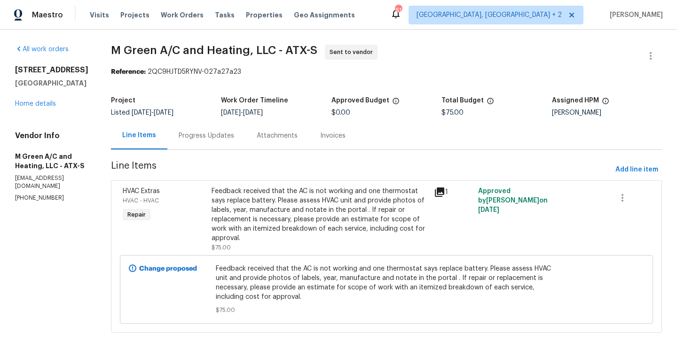
click at [228, 138] on div "Progress Updates" at bounding box center [206, 135] width 55 height 9
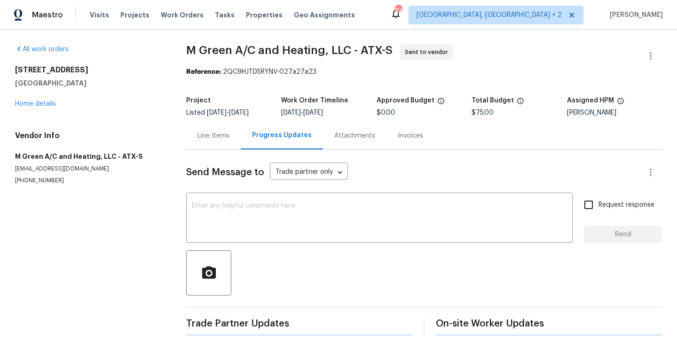
click at [253, 193] on div "Send Message to Trade partner only Trade partner only ​ x ​ Request response Se…" at bounding box center [423, 243] width 475 height 186
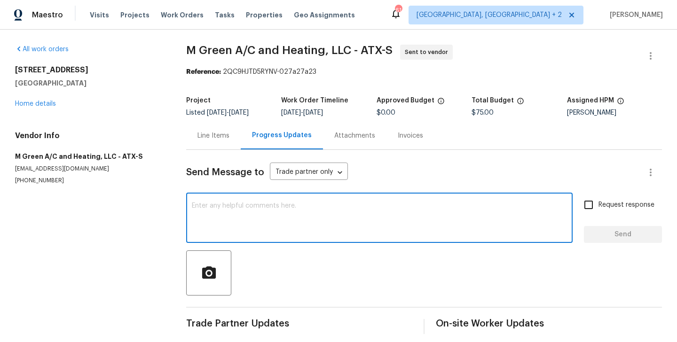
click at [249, 205] on textarea at bounding box center [379, 218] width 375 height 33
paste textarea "Hi this is Blessida with Opendoor. I’m confirming you received the WO for the p…"
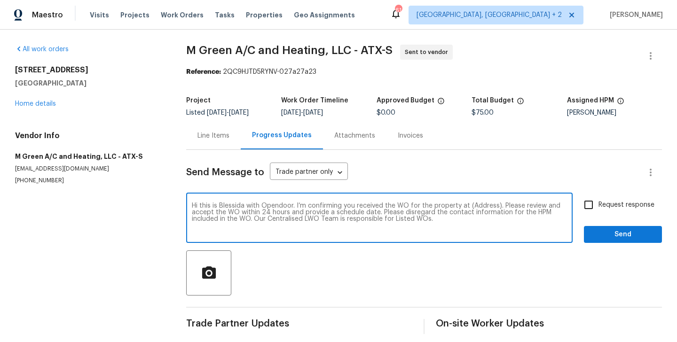
click at [476, 207] on textarea "Hi this is Blessida with Opendoor. I’m confirming you received the WO for the p…" at bounding box center [379, 218] width 375 height 33
paste textarea "[STREET_ADDRESS]"
type textarea "Hi this is Blessida with Opendoor. I’m confirming you received the WO for the p…"
click at [621, 208] on span "Request response" at bounding box center [626, 205] width 56 height 10
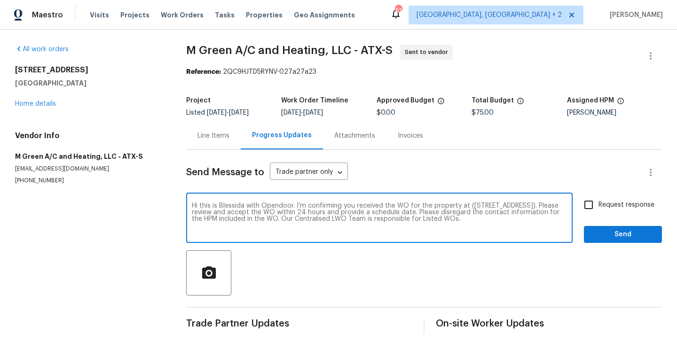
click at [598, 208] on input "Request response" at bounding box center [588, 205] width 20 height 20
checkbox input "true"
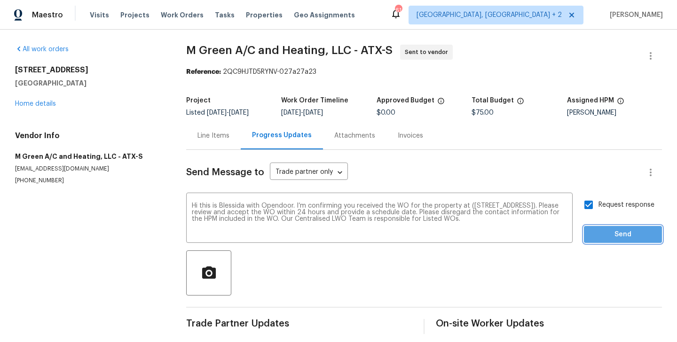
click at [600, 238] on span "Send" at bounding box center [622, 235] width 63 height 12
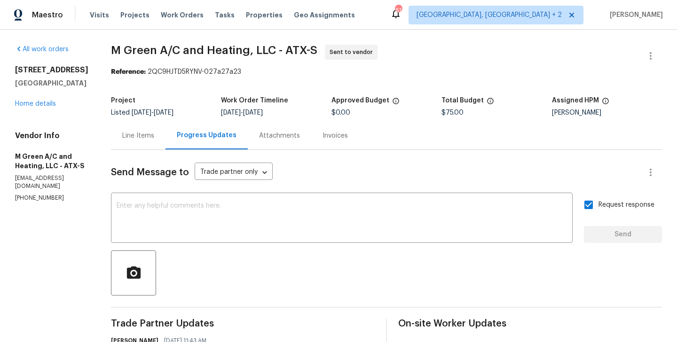
scroll to position [81, 0]
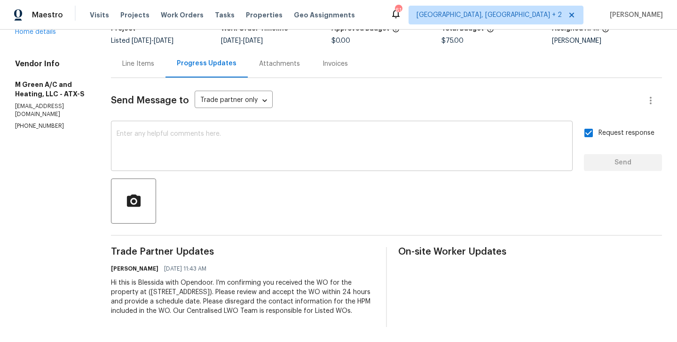
click at [277, 131] on textarea at bounding box center [342, 147] width 450 height 33
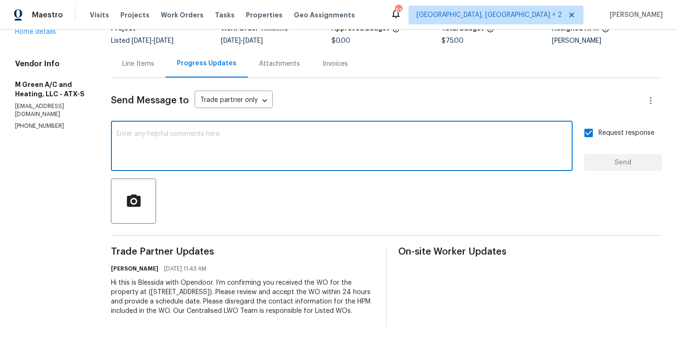
paste textarea "All Work Orders must include before-photos (both close-up and wide-angle) and a…"
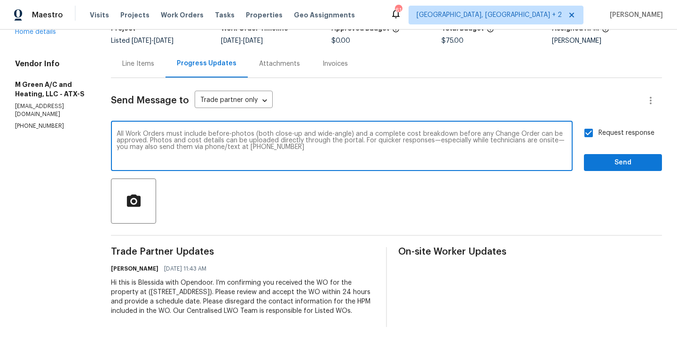
scroll to position [7, 0]
type textarea "All Work Orders must include before-photos (both close-up and wide-angle) and a…"
click at [607, 158] on span "Send" at bounding box center [622, 163] width 63 height 12
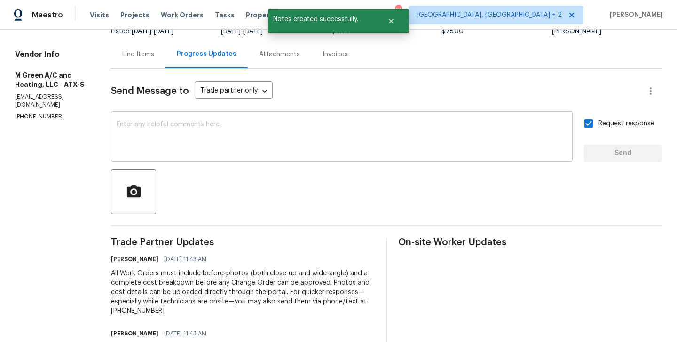
scroll to position [0, 0]
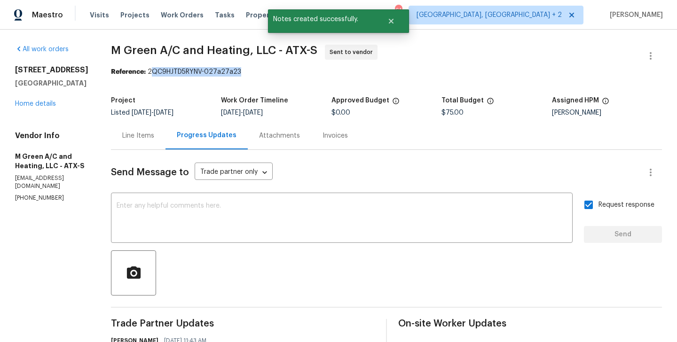
drag, startPoint x: 173, startPoint y: 74, endPoint x: 282, endPoint y: 76, distance: 109.5
click at [282, 75] on div "Reference: 2QC9HJTD5RYNV-027a27a23" at bounding box center [386, 71] width 551 height 9
click at [282, 76] on div "Reference: 2QC9HJTD5RYNV-027a27a23" at bounding box center [386, 71] width 551 height 9
drag, startPoint x: 171, startPoint y: 72, endPoint x: 270, endPoint y: 73, distance: 98.7
click at [270, 73] on div "Reference: 2QC9HJTD5RYNV-027a27a23" at bounding box center [386, 71] width 551 height 9
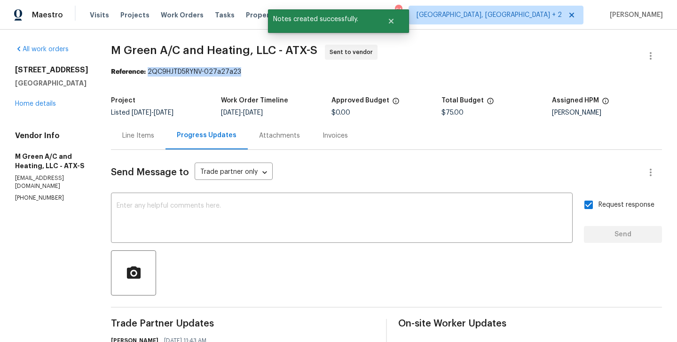
copy div "2QC9HJTD5RYNV-027a27a23"
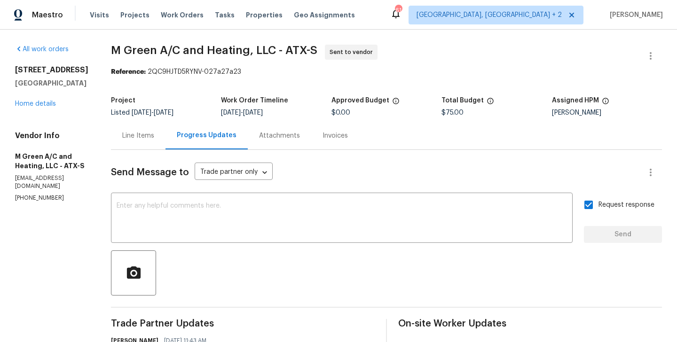
click at [154, 135] on div "Line Items" at bounding box center [138, 135] width 32 height 9
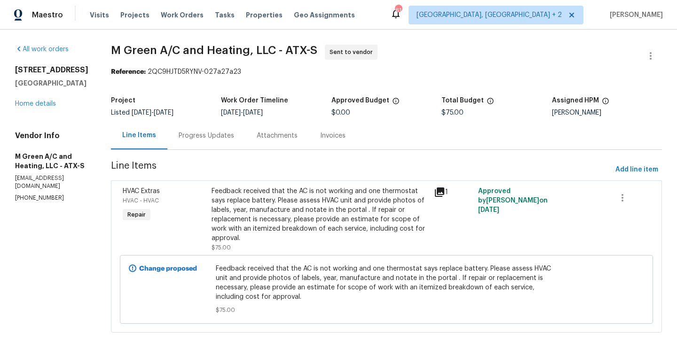
click at [229, 146] on div "Progress Updates" at bounding box center [206, 136] width 78 height 28
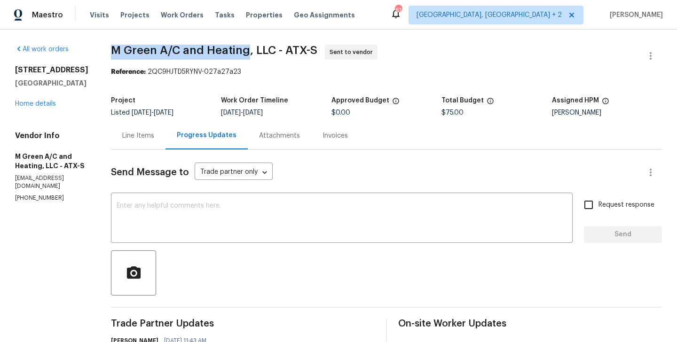
drag, startPoint x: 133, startPoint y: 49, endPoint x: 268, endPoint y: 56, distance: 135.0
click at [268, 56] on div "All work orders [STREET_ADDRESS] Home details Vendor Info M Green A/C and Heati…" at bounding box center [338, 259] width 677 height 459
copy span "M Green A/C and Heating"
click at [45, 108] on div "[STREET_ADDRESS] Home details" at bounding box center [51, 86] width 73 height 43
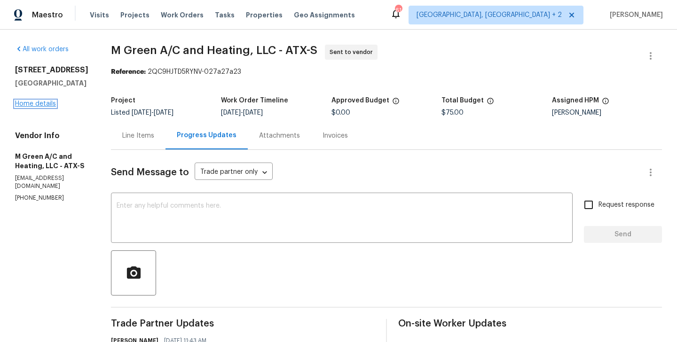
click at [29, 105] on link "Home details" at bounding box center [35, 104] width 41 height 7
